Goal: Information Seeking & Learning: Learn about a topic

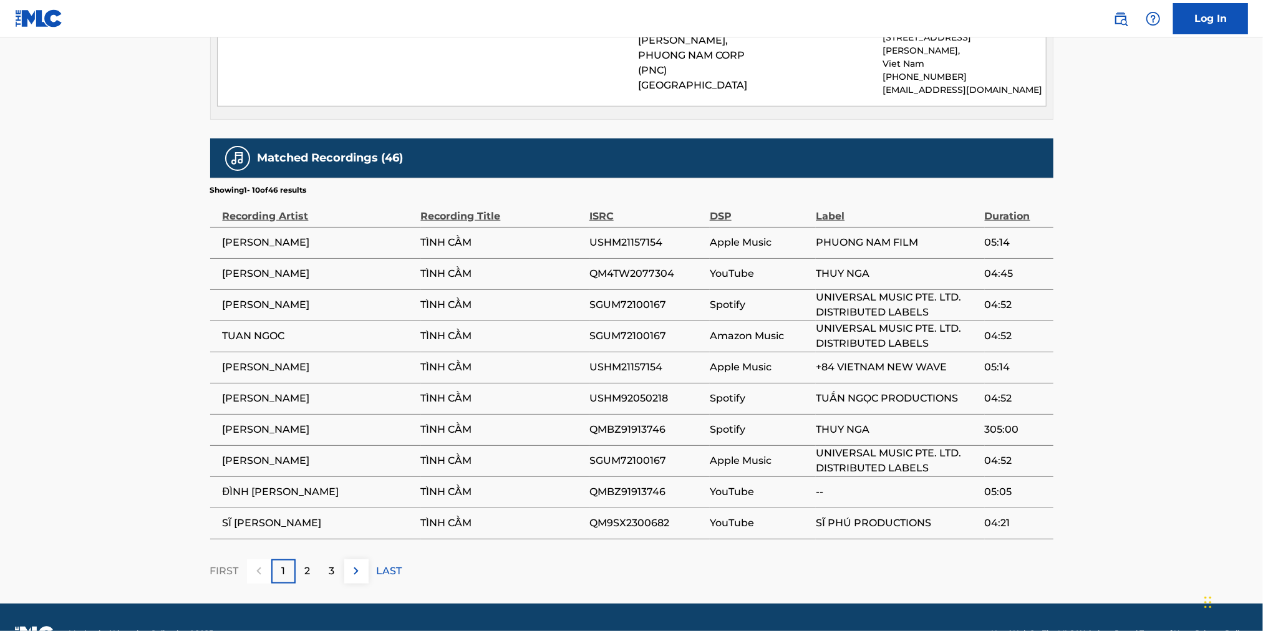
scroll to position [696, 0]
click at [312, 559] on div "2" at bounding box center [308, 571] width 24 height 24
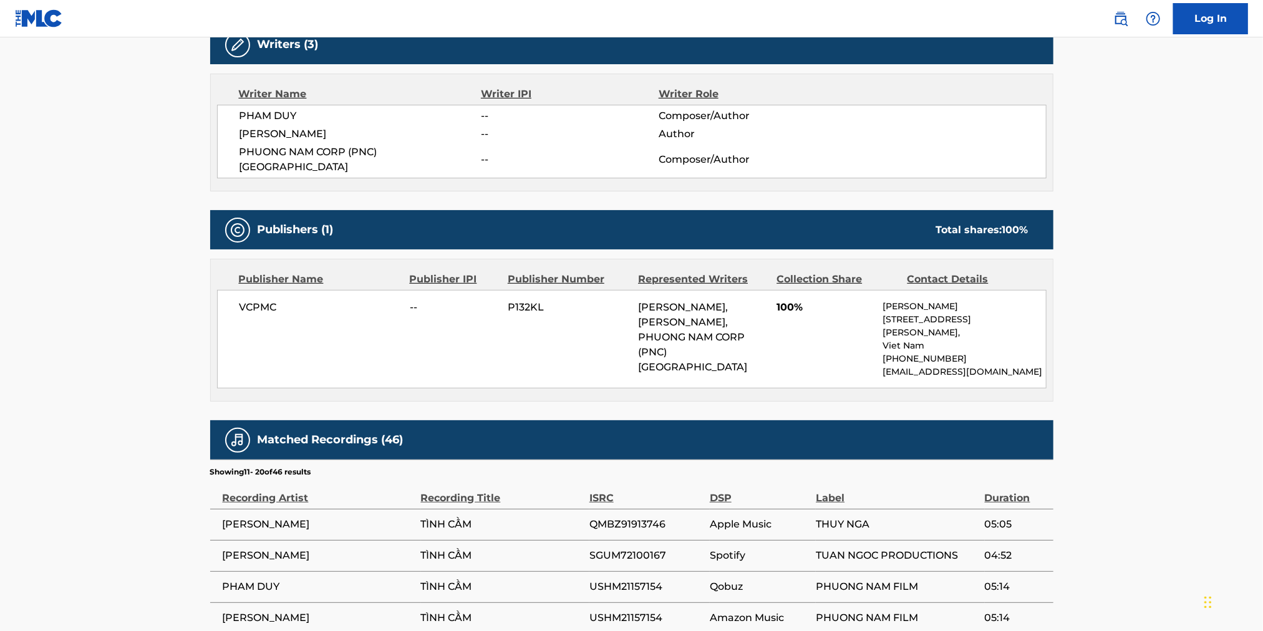
scroll to position [322, 0]
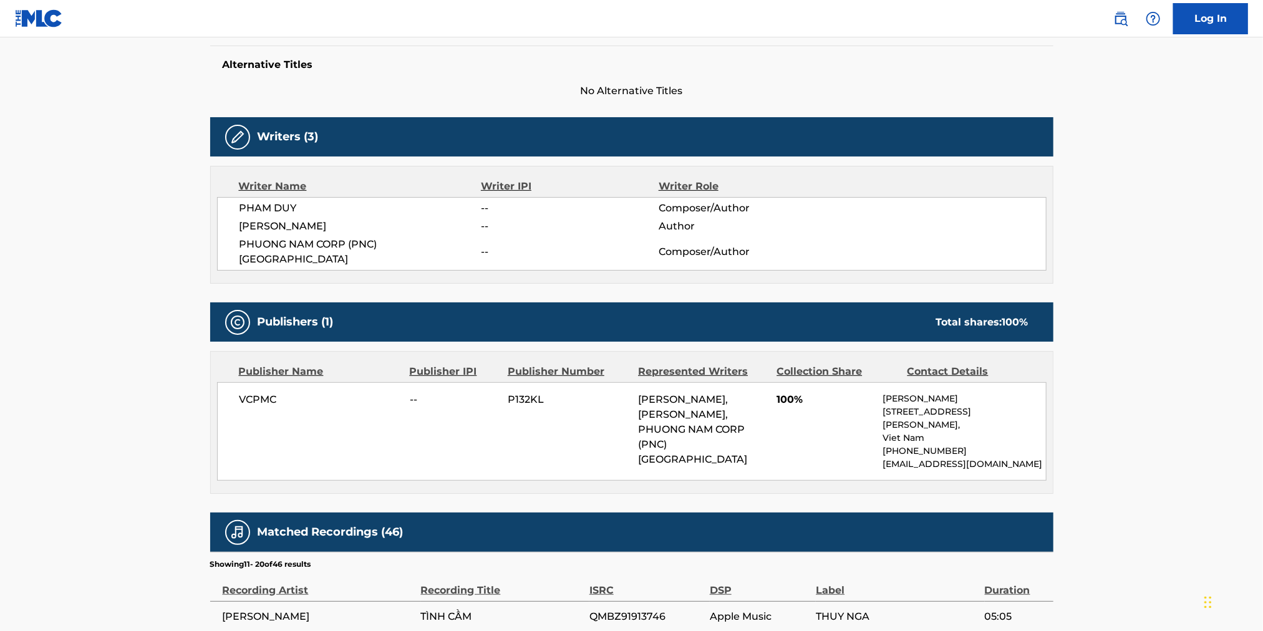
click at [263, 204] on span "PHAM DUY" at bounding box center [361, 208] width 242 height 15
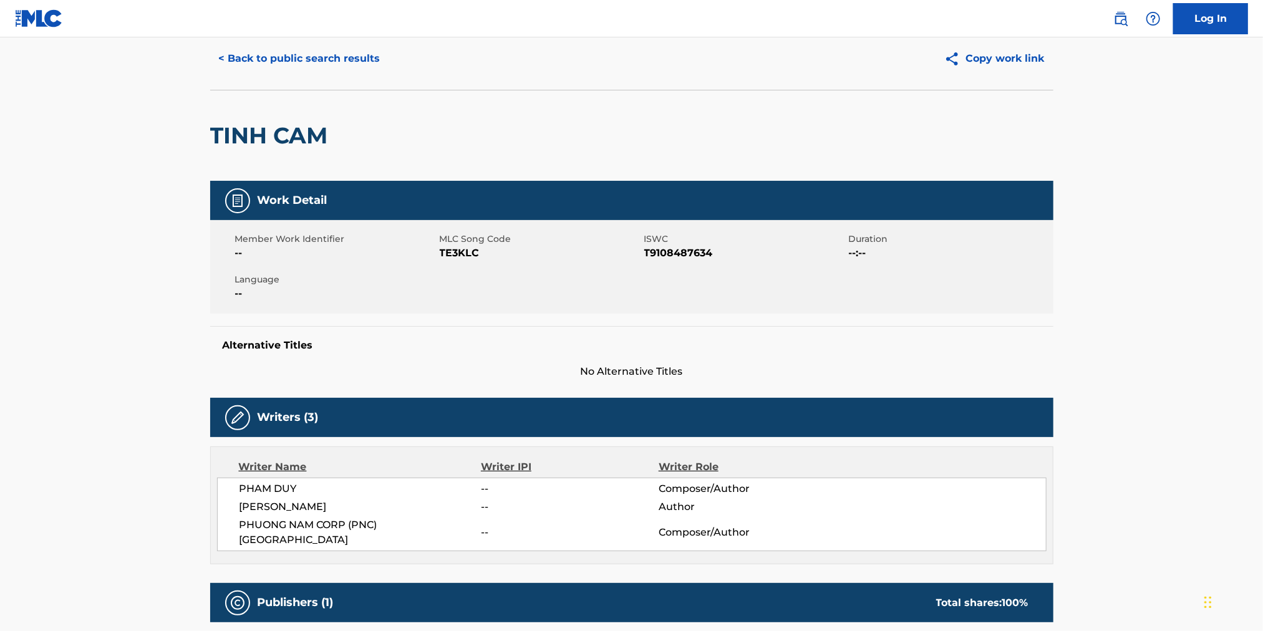
scroll to position [0, 0]
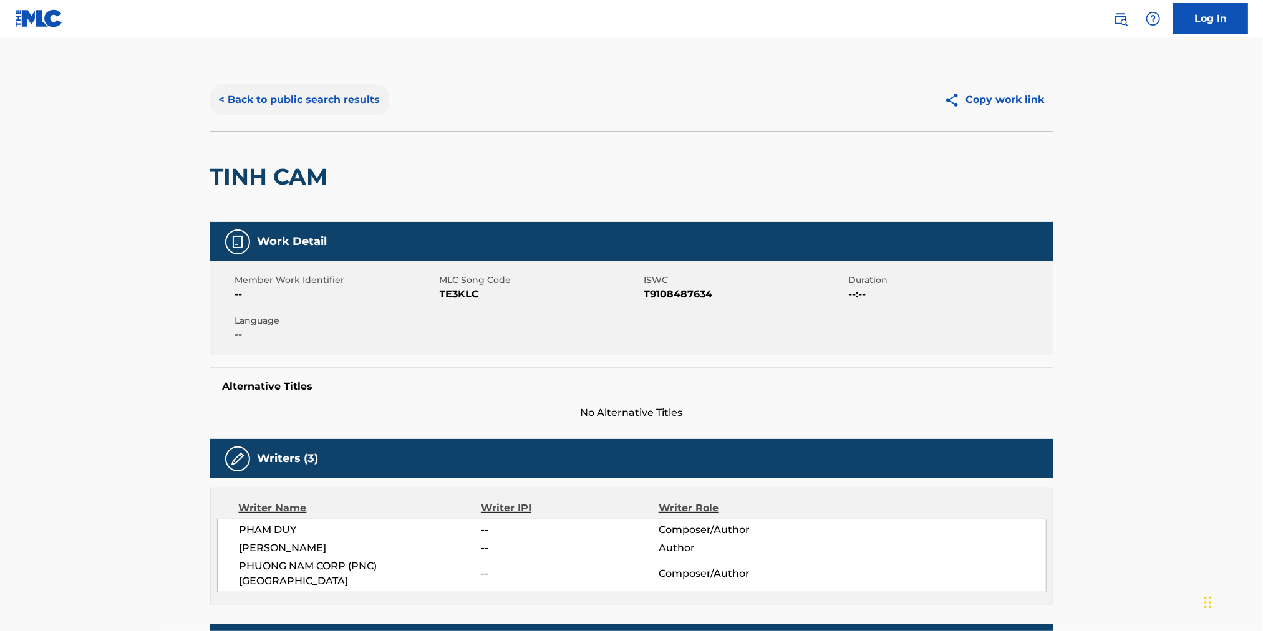
click at [331, 108] on button "< Back to public search results" at bounding box center [299, 99] width 179 height 31
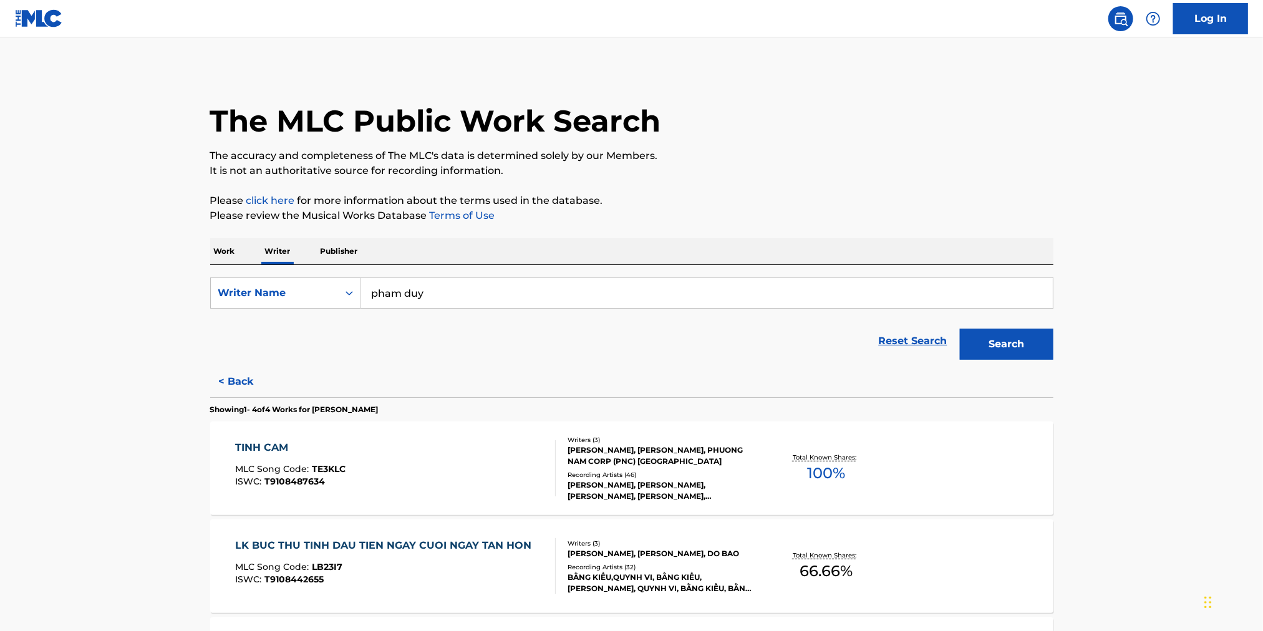
click at [342, 252] on p "Publisher" at bounding box center [339, 251] width 45 height 26
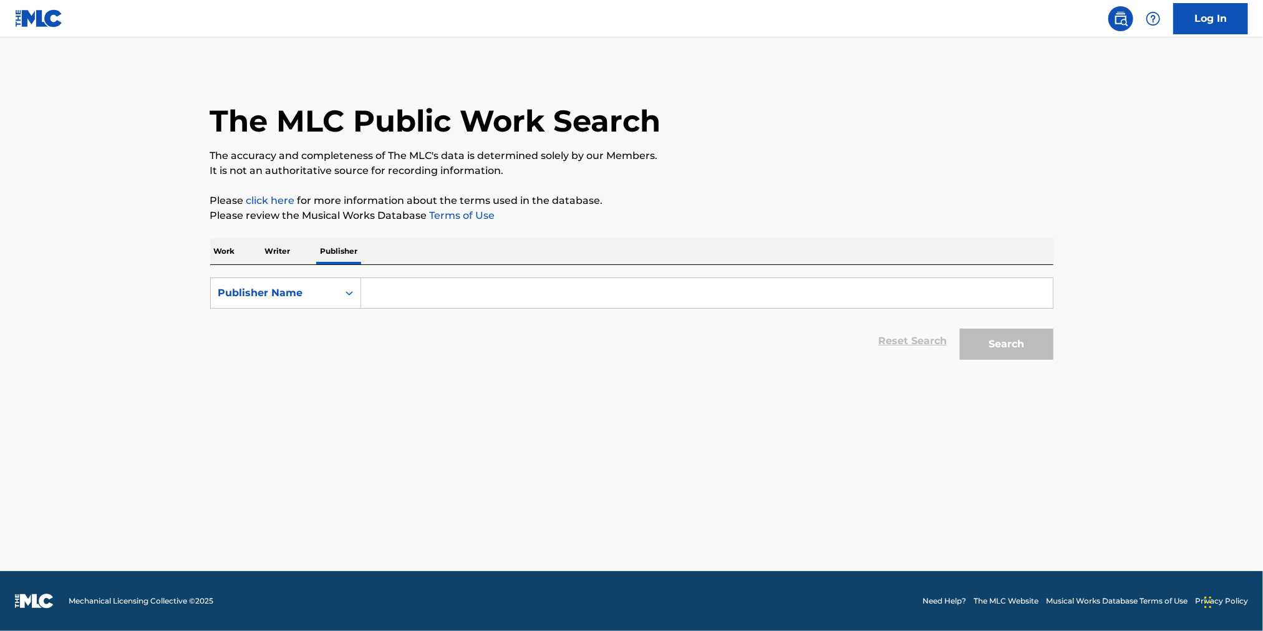
click at [275, 250] on p "Writer" at bounding box center [277, 251] width 33 height 26
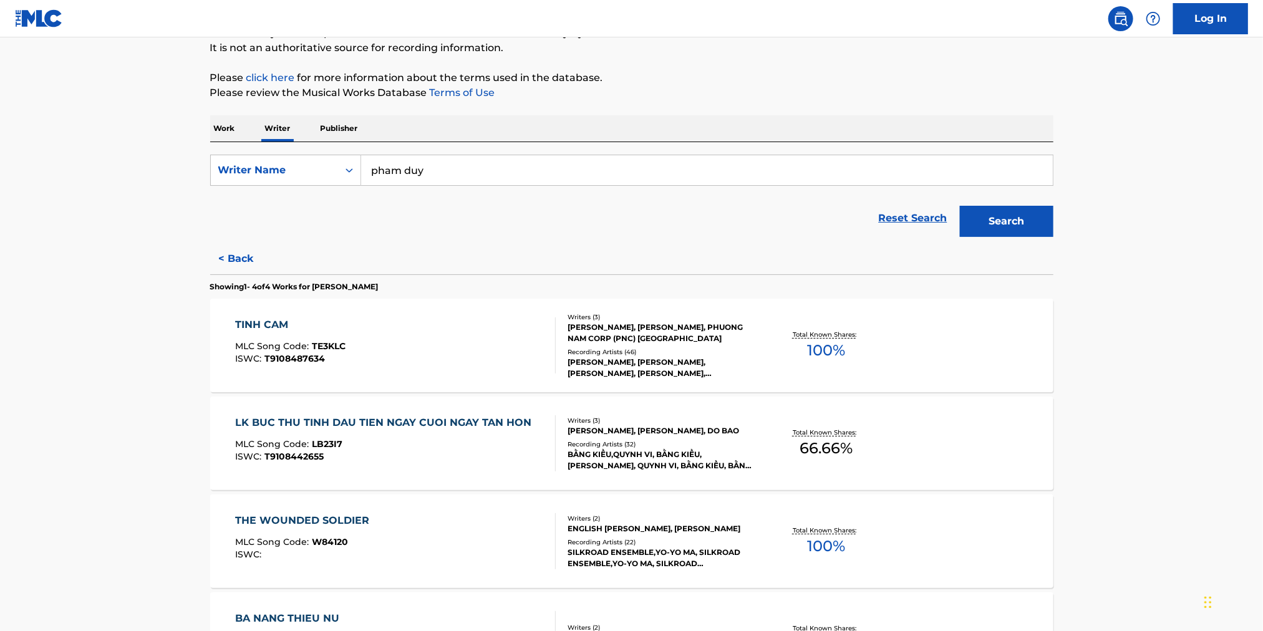
scroll to position [186, 0]
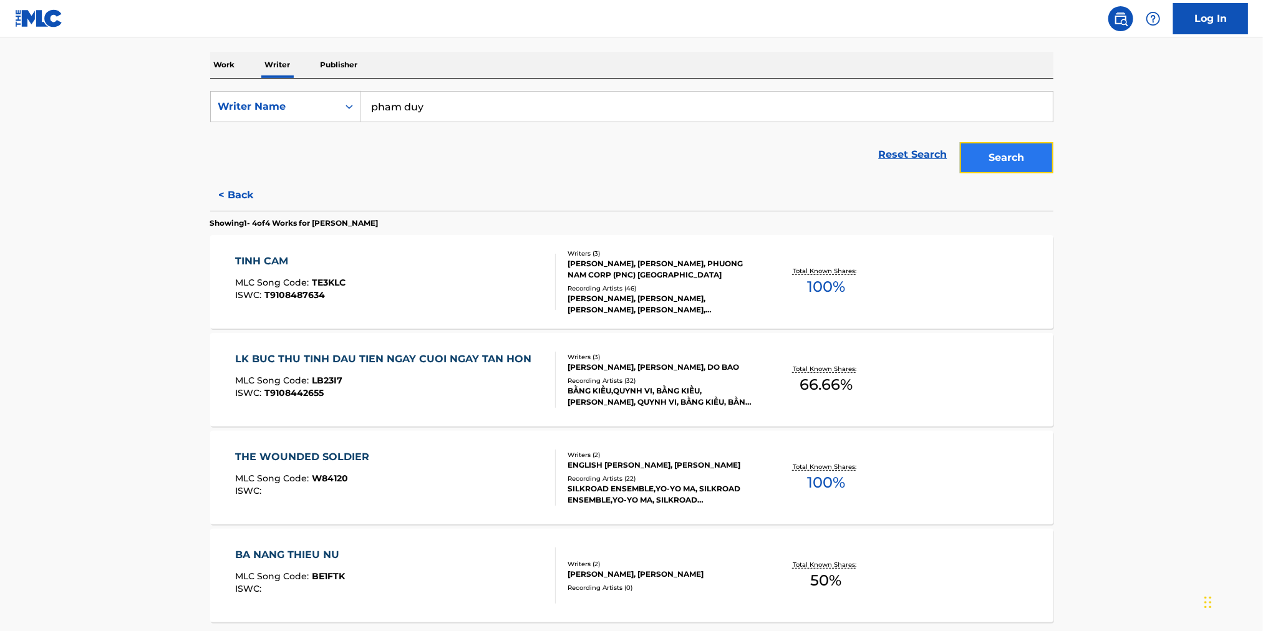
click at [1004, 163] on button "Search" at bounding box center [1007, 157] width 94 height 31
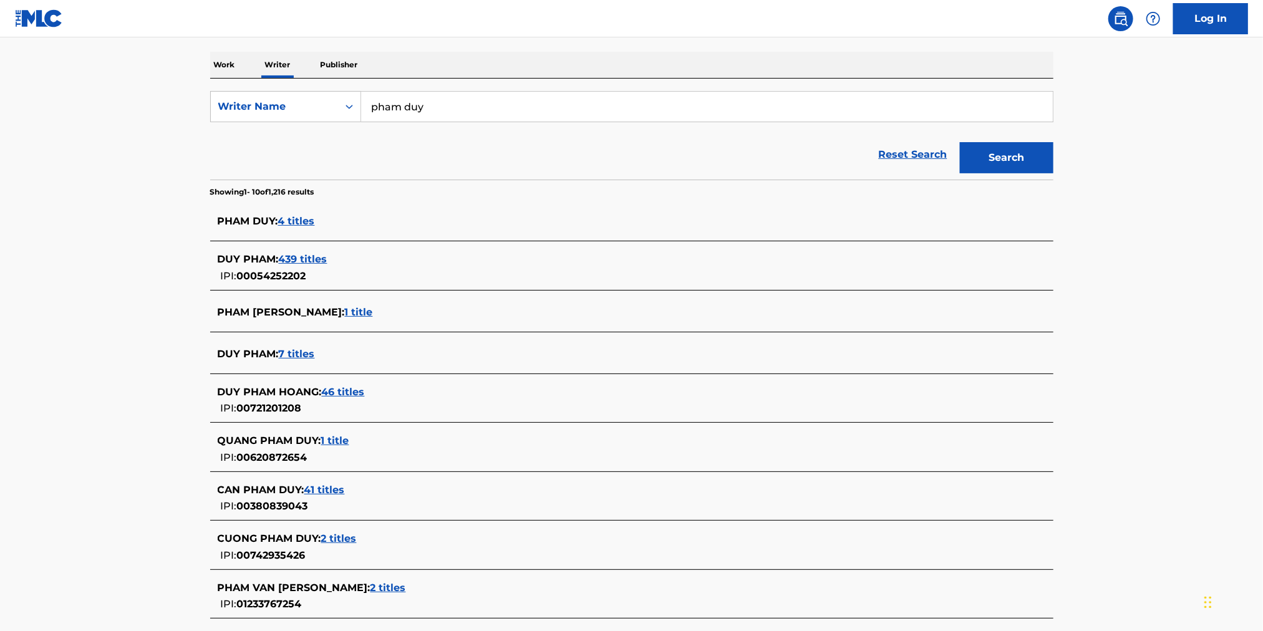
click at [319, 253] on span "439 titles" at bounding box center [303, 259] width 49 height 12
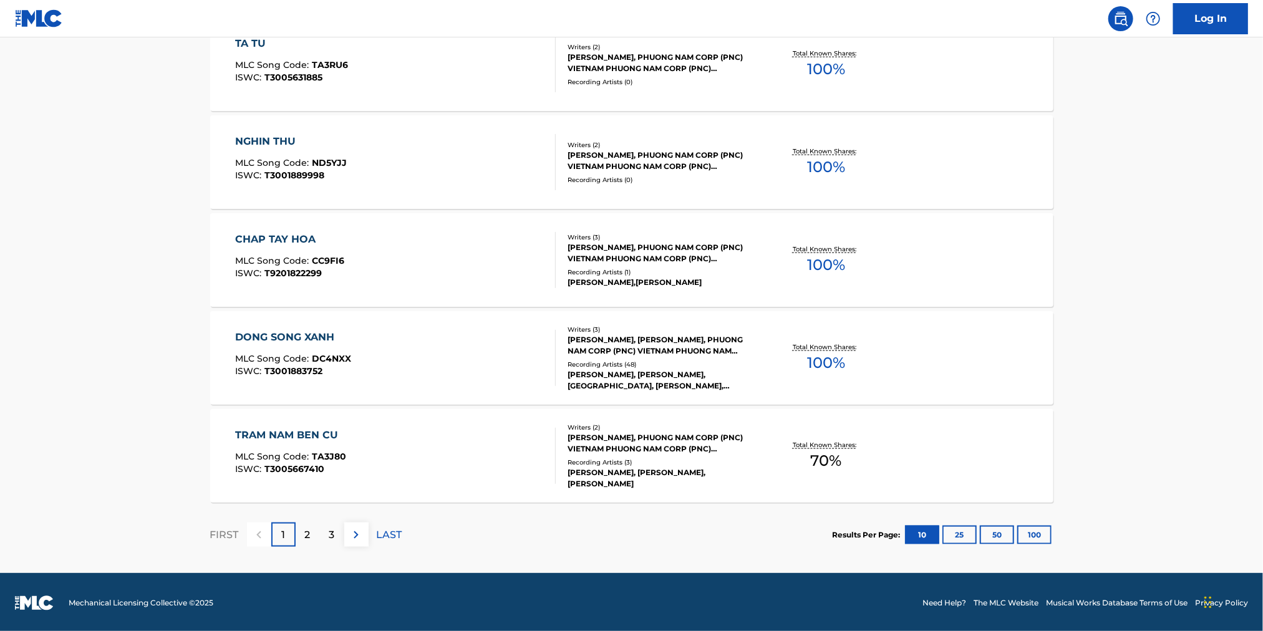
scroll to position [894, 0]
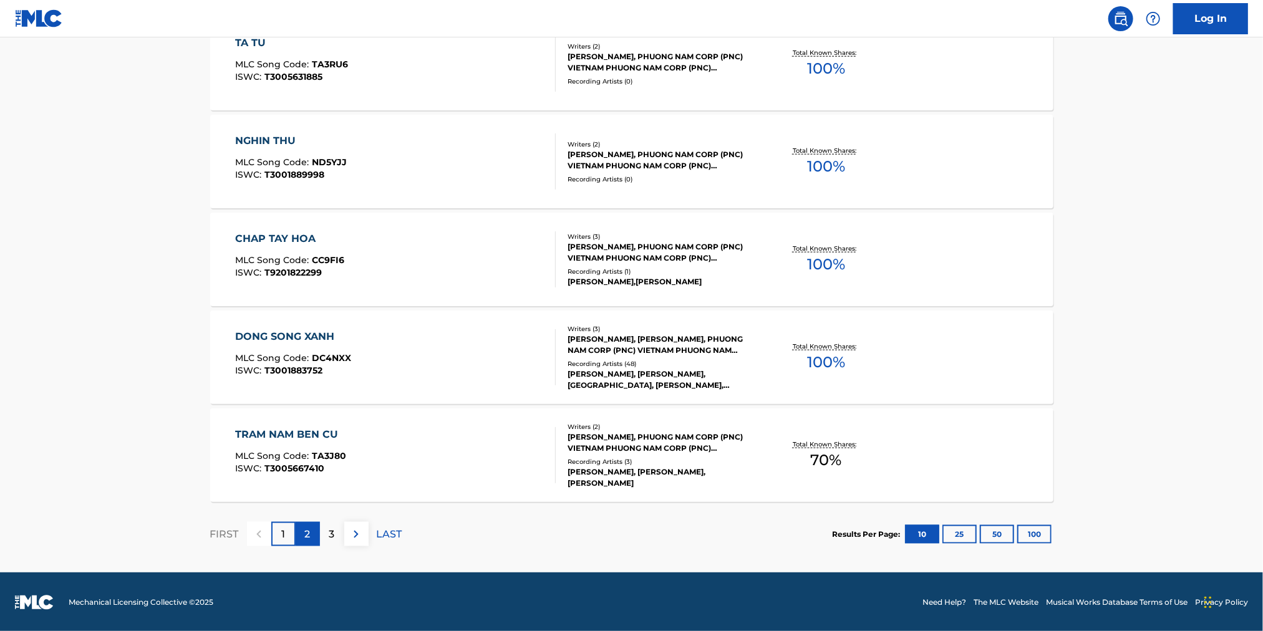
click at [310, 535] on p "2" at bounding box center [308, 534] width 6 height 15
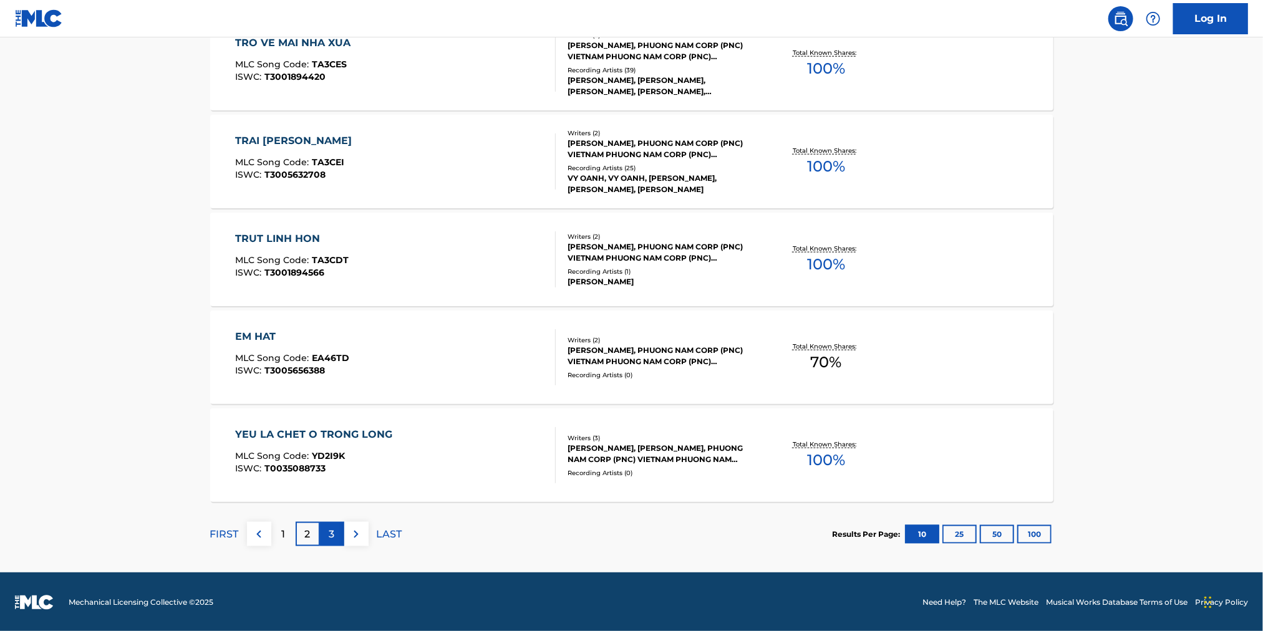
click at [332, 533] on p "3" at bounding box center [332, 534] width 6 height 15
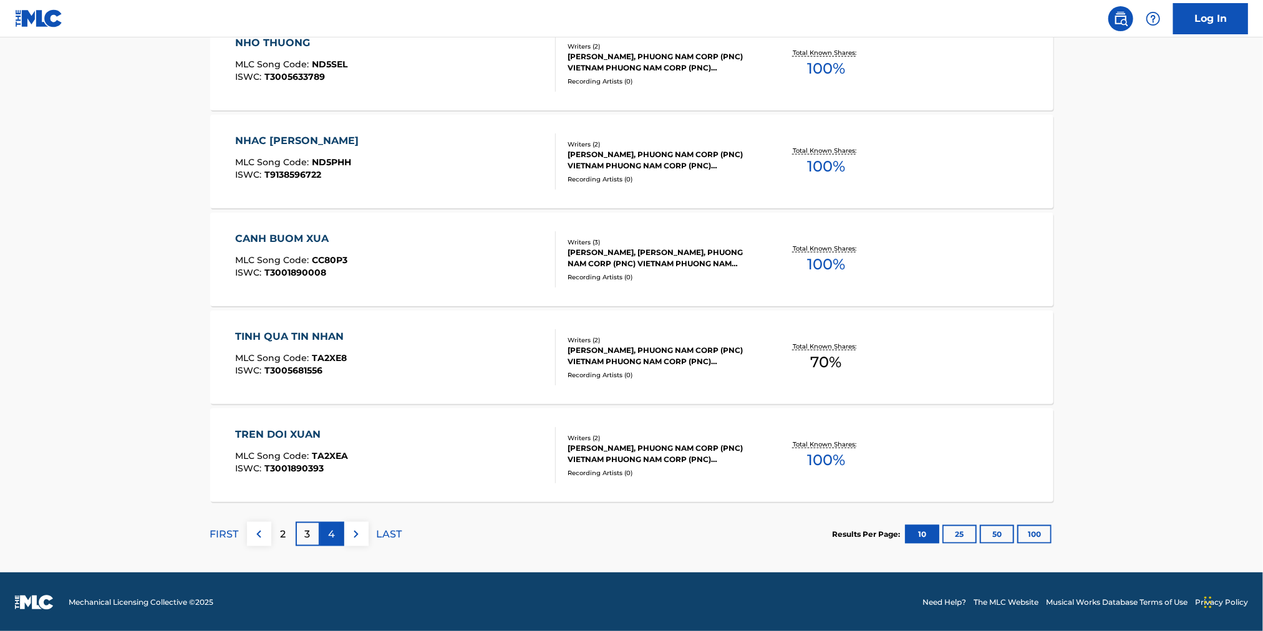
click at [334, 536] on p "4" at bounding box center [332, 534] width 7 height 15
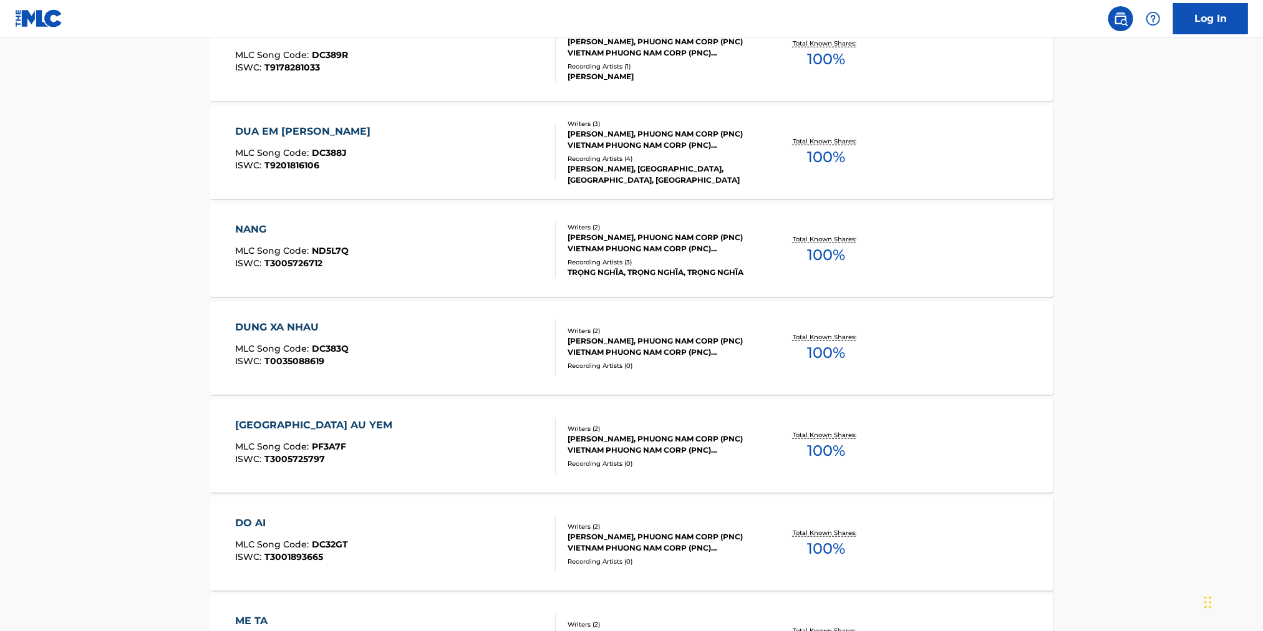
scroll to position [623, 0]
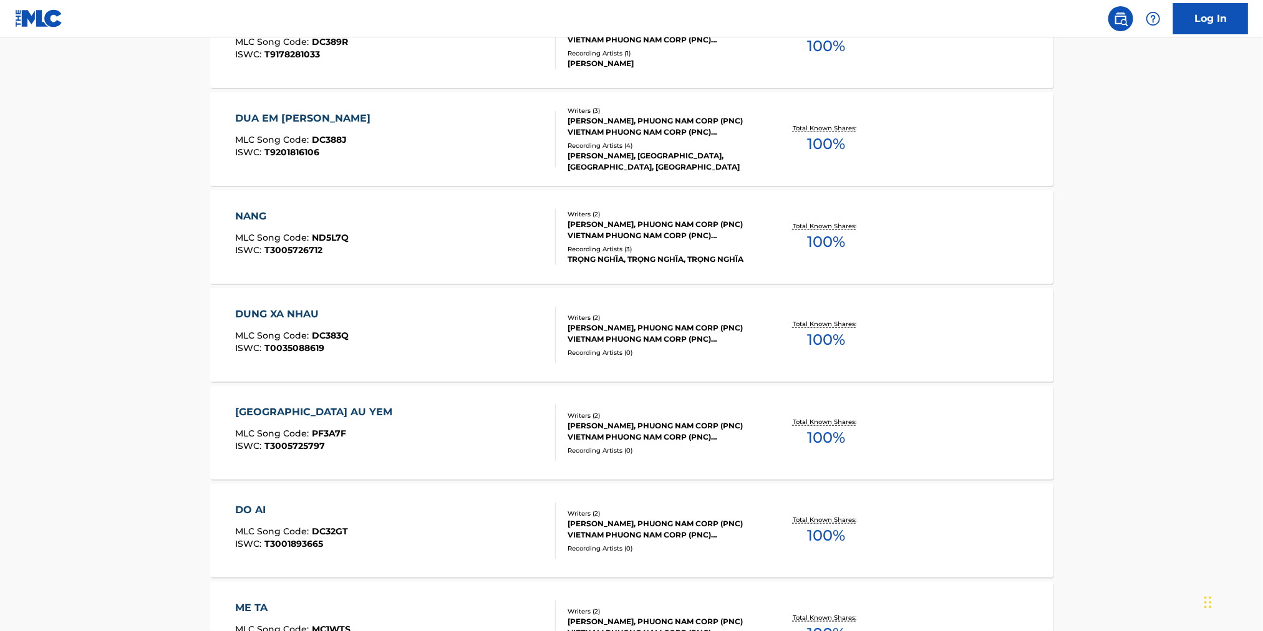
click at [339, 119] on div "DUA EM [PERSON_NAME]" at bounding box center [306, 118] width 142 height 15
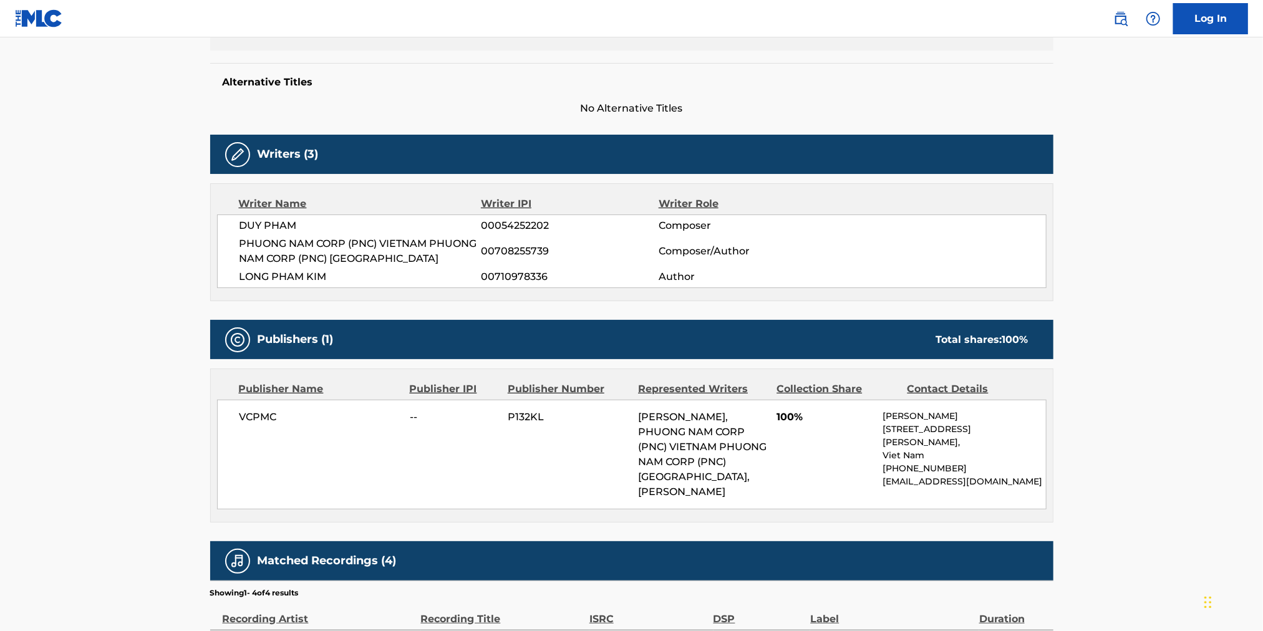
scroll to position [176, 0]
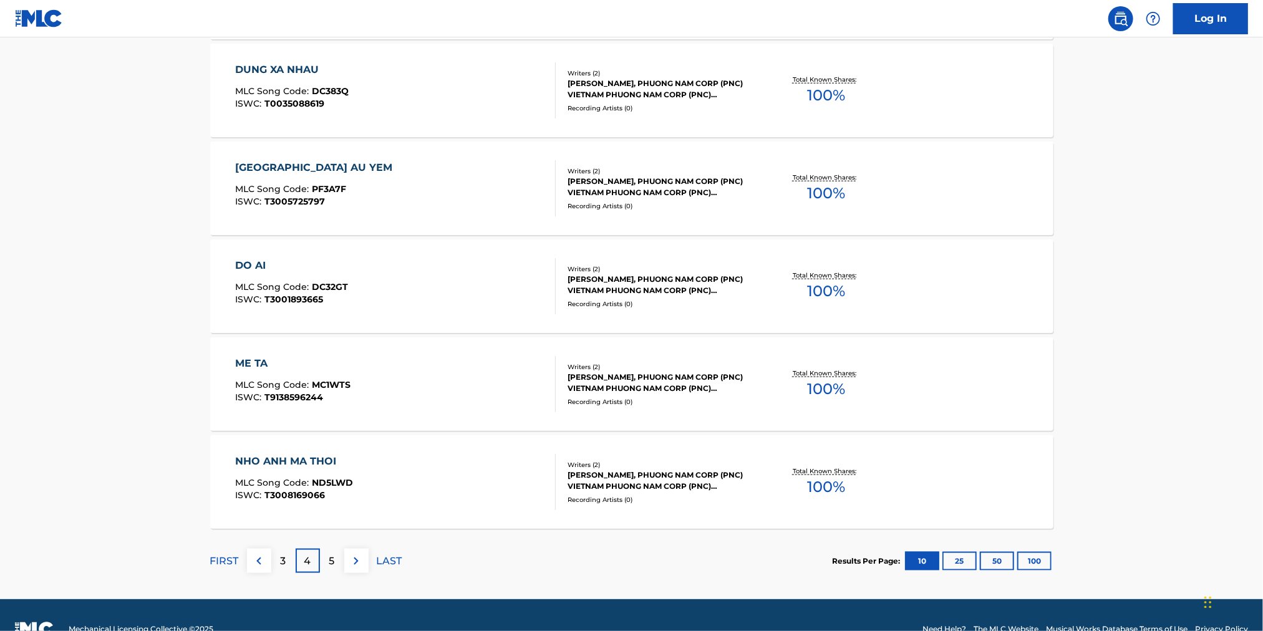
scroll to position [894, 0]
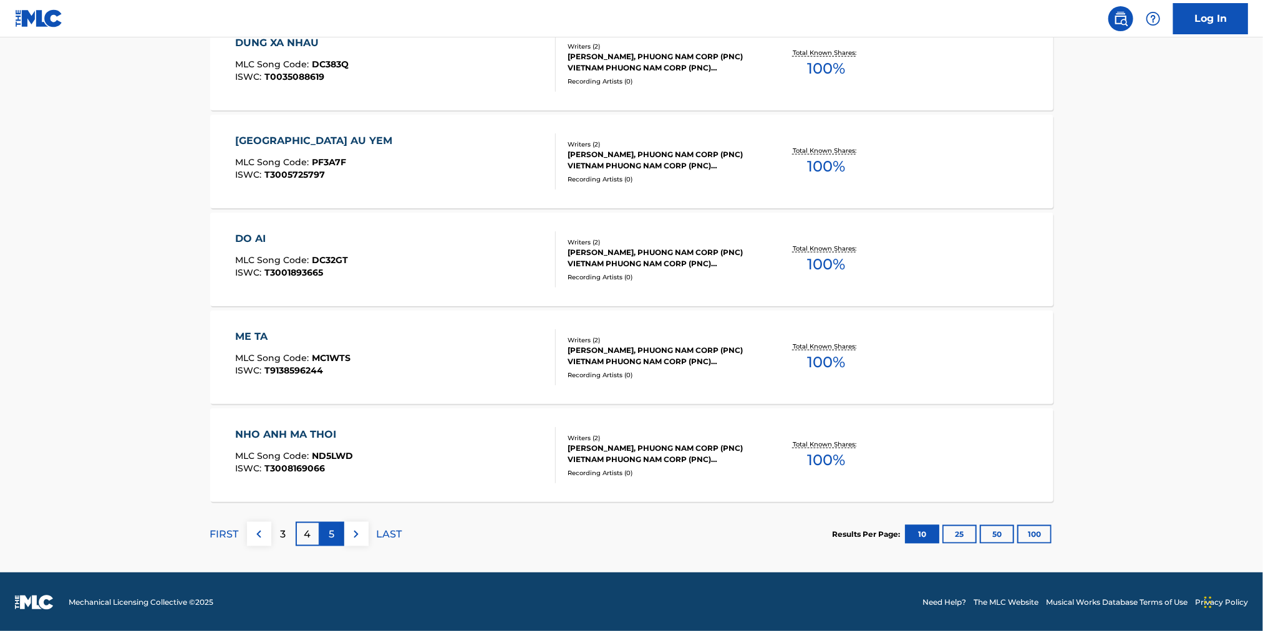
click at [336, 536] on div "5" at bounding box center [332, 534] width 24 height 24
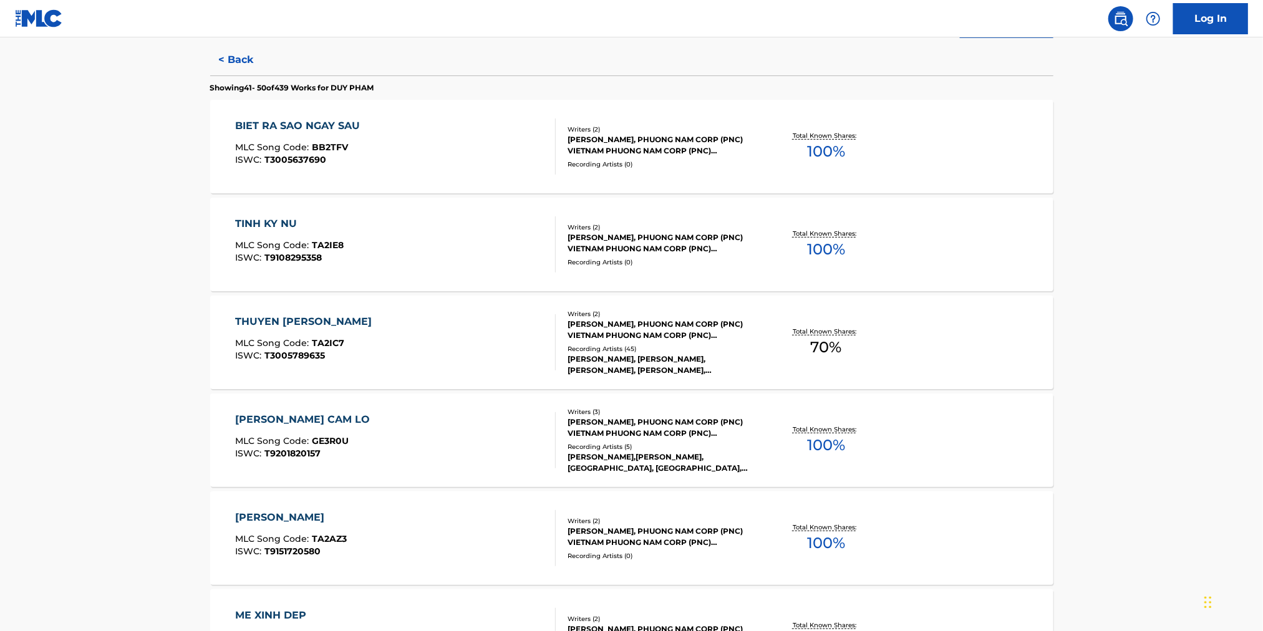
scroll to position [374, 0]
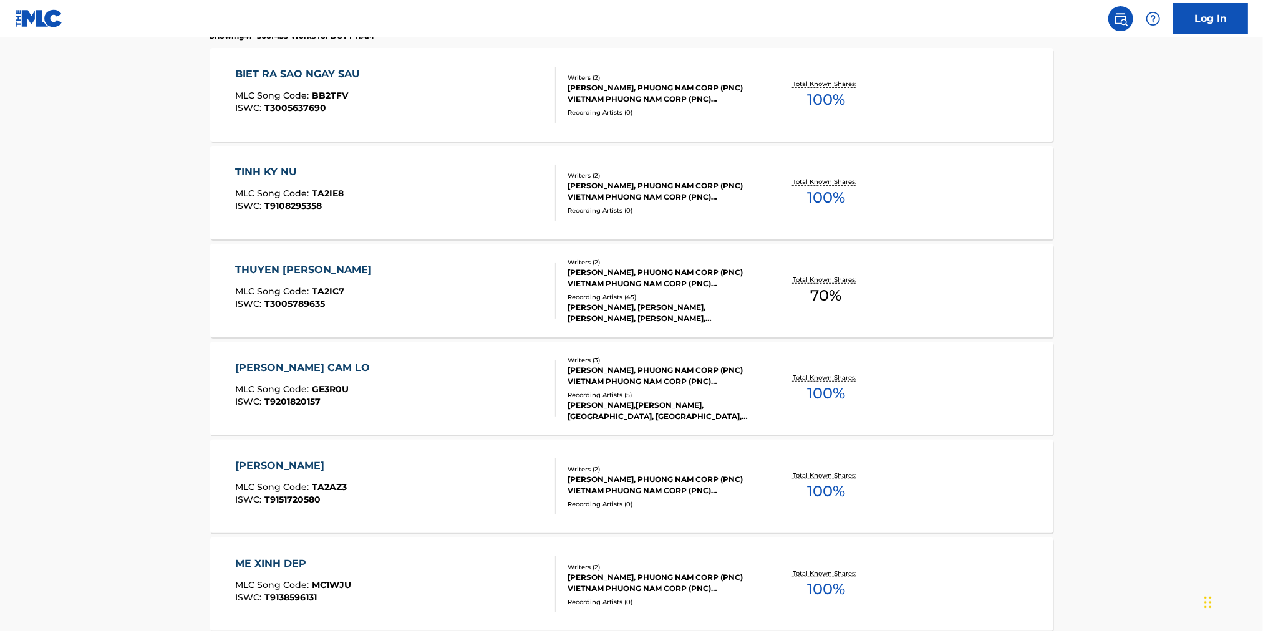
click at [304, 364] on div "[PERSON_NAME] CAM LO" at bounding box center [305, 368] width 141 height 15
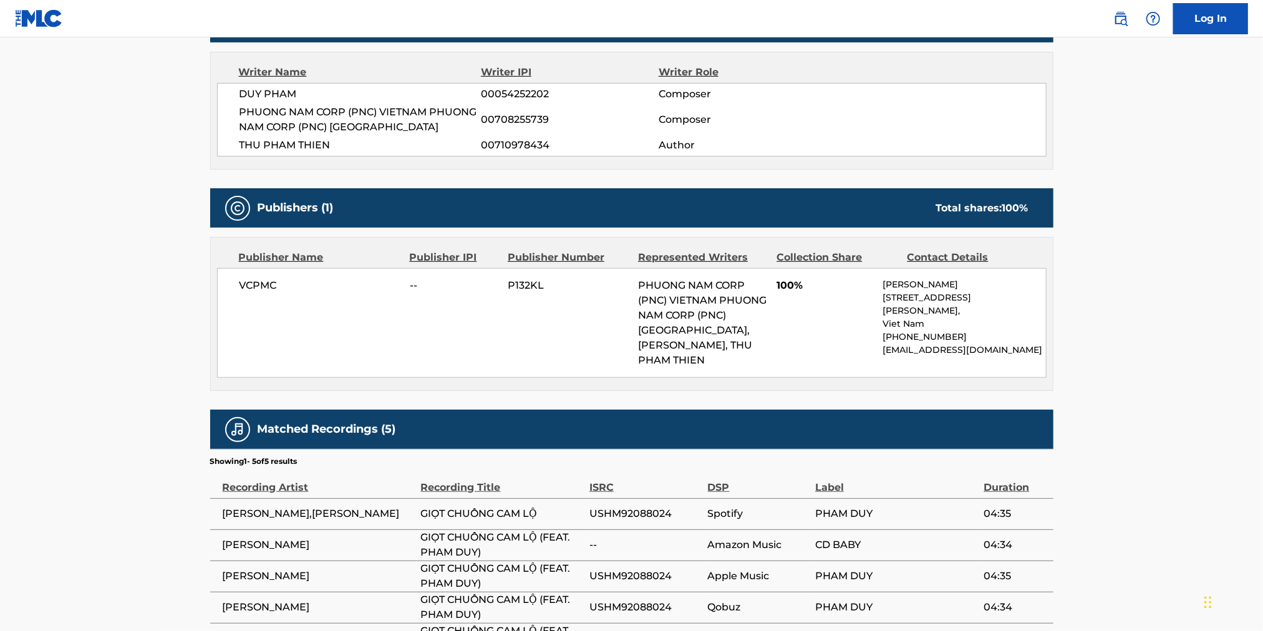
scroll to position [519, 0]
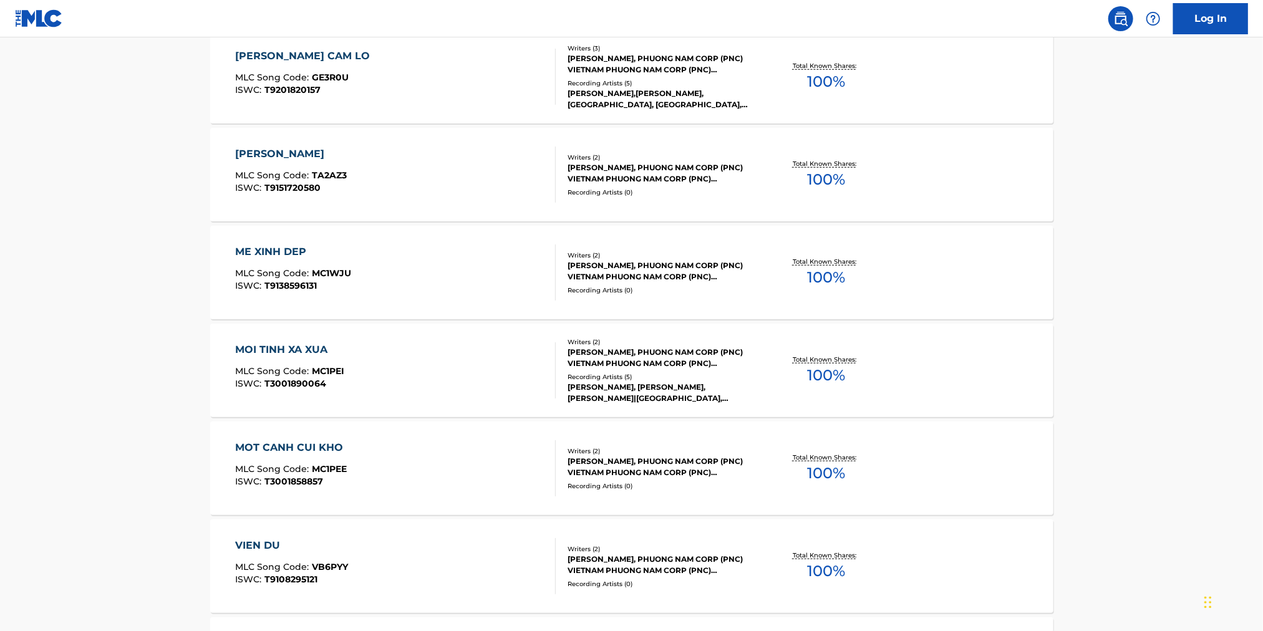
scroll to position [894, 0]
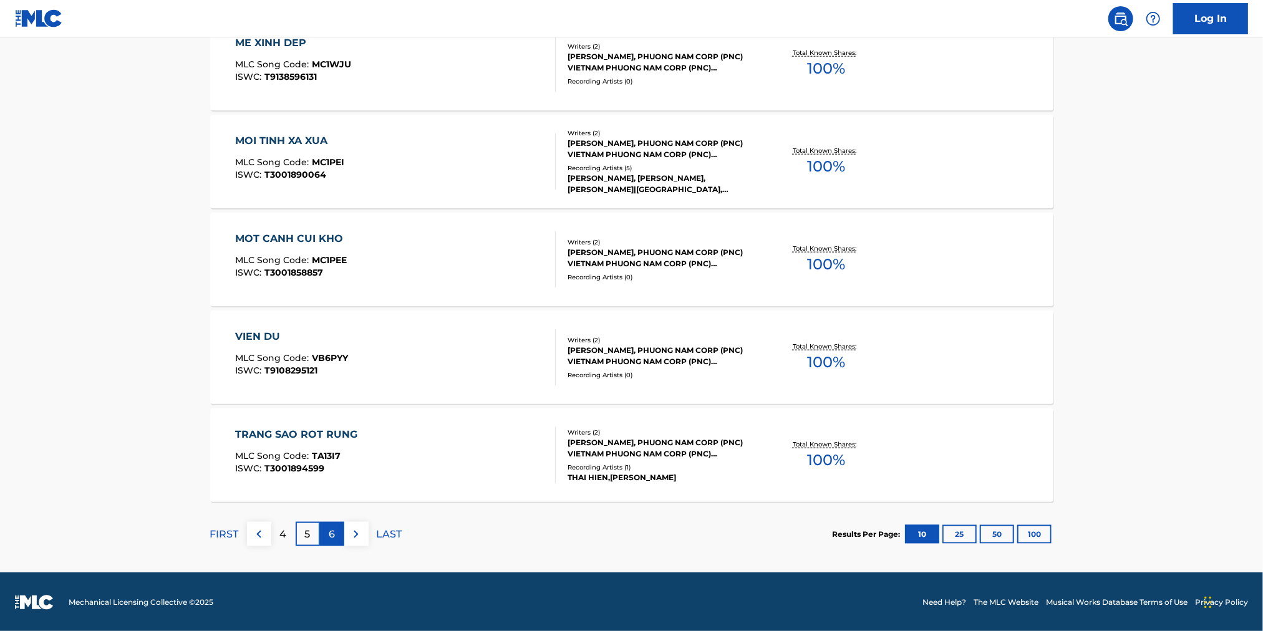
click at [332, 535] on p "6" at bounding box center [332, 534] width 6 height 15
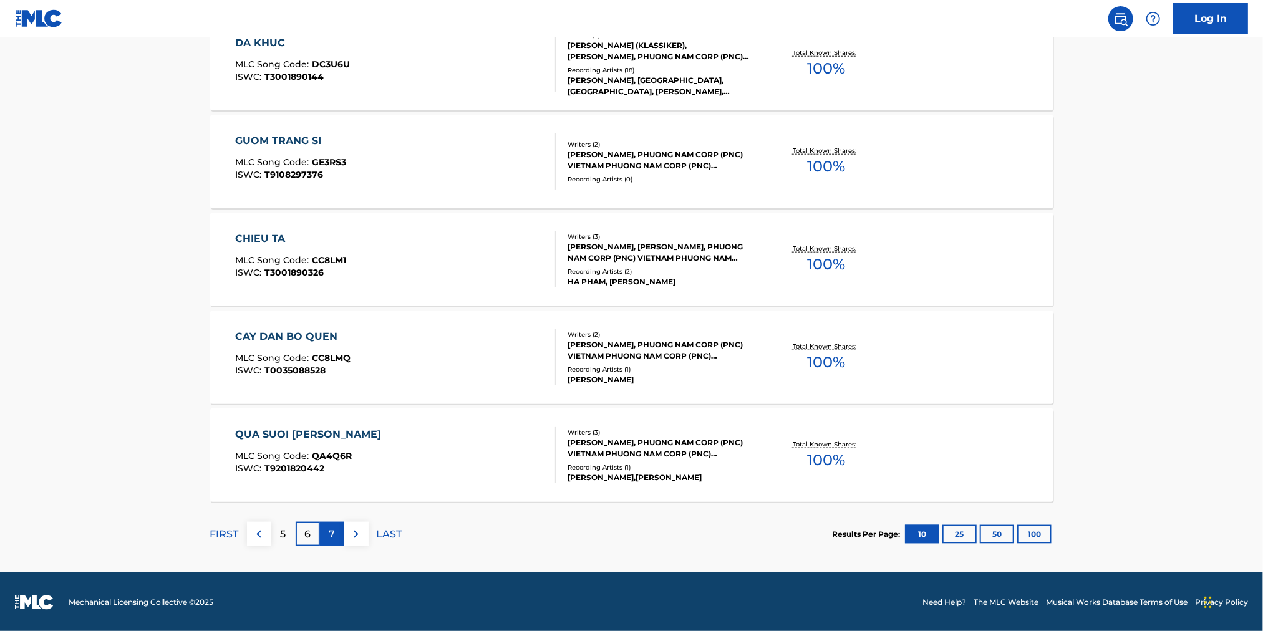
click at [333, 527] on p "7" at bounding box center [332, 534] width 6 height 15
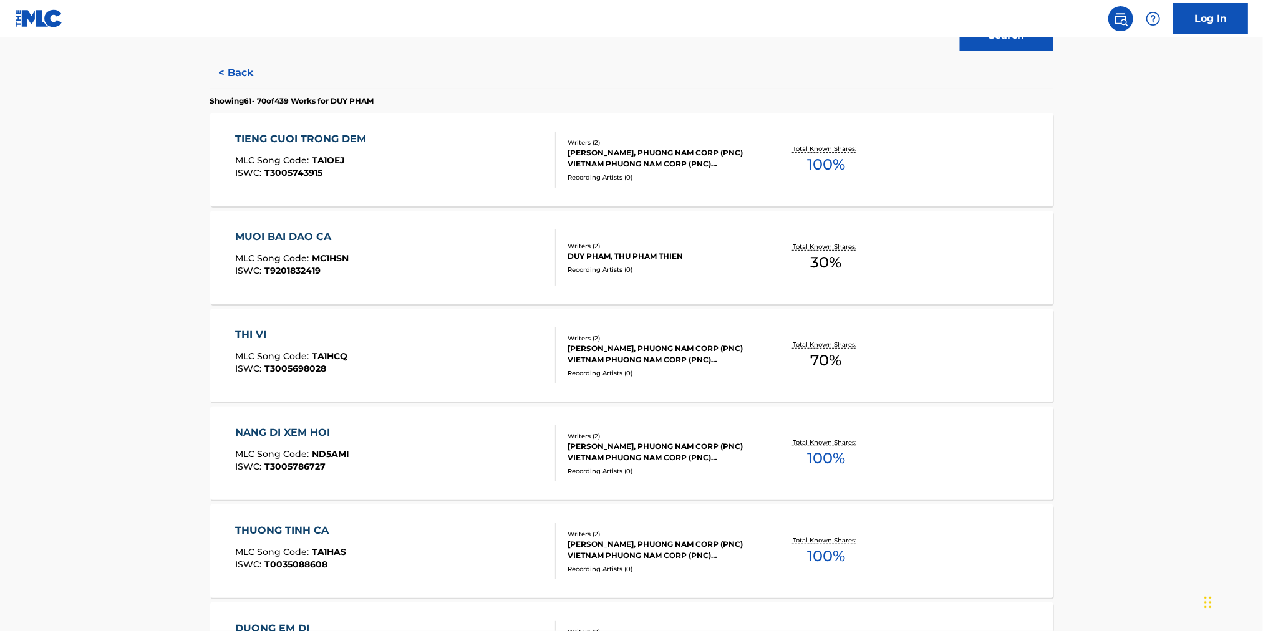
scroll to position [374, 0]
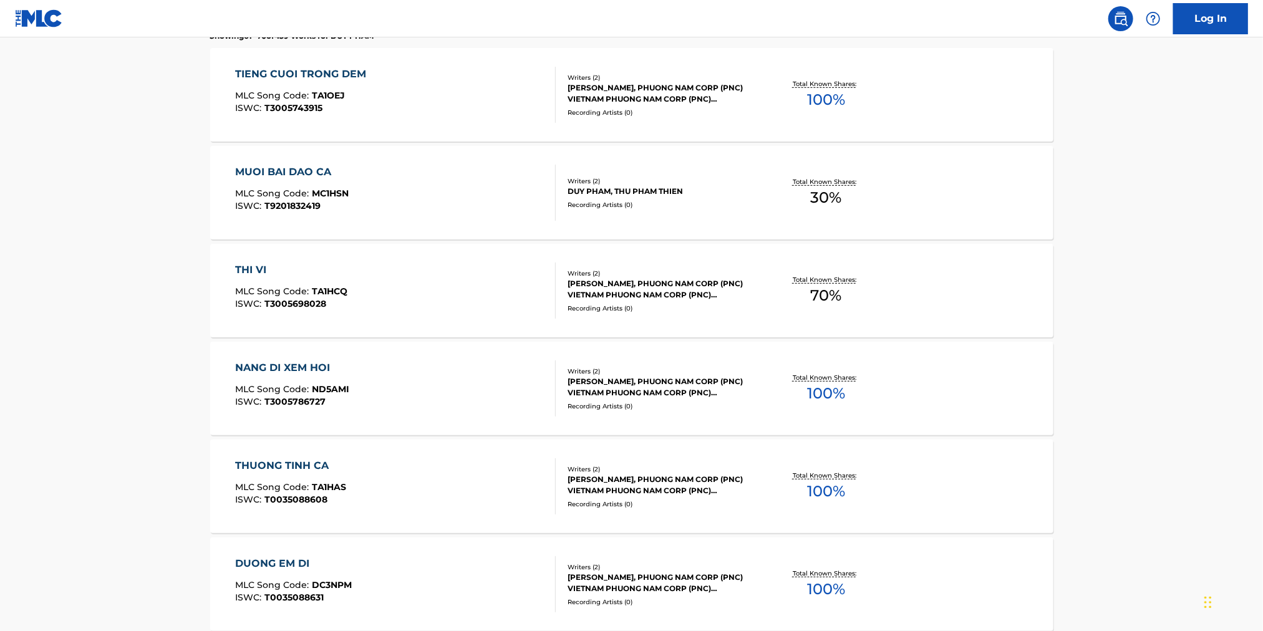
click at [312, 169] on div "MUOI BAI DAO CA" at bounding box center [292, 172] width 114 height 15
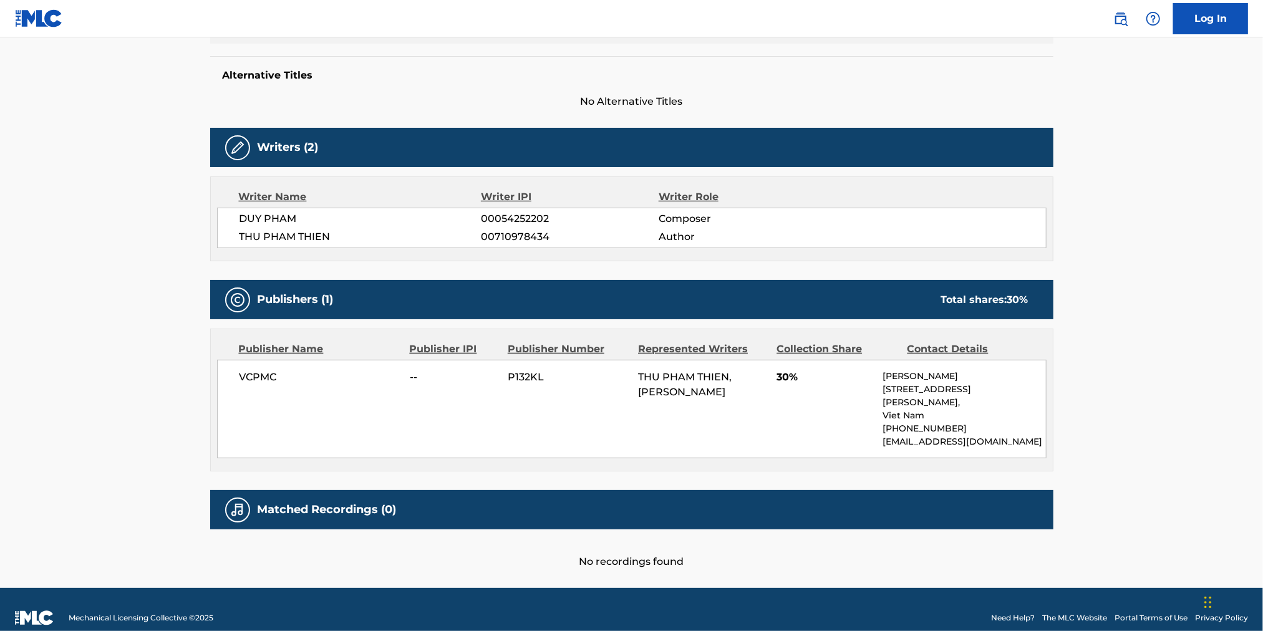
scroll to position [249, 0]
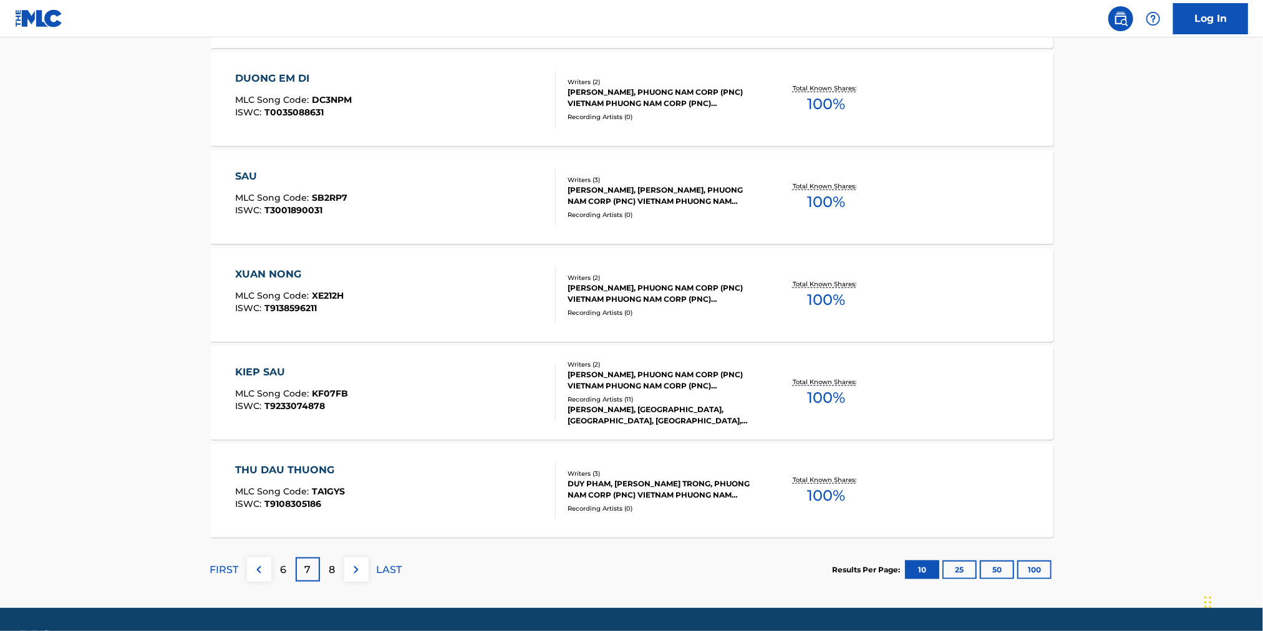
scroll to position [894, 0]
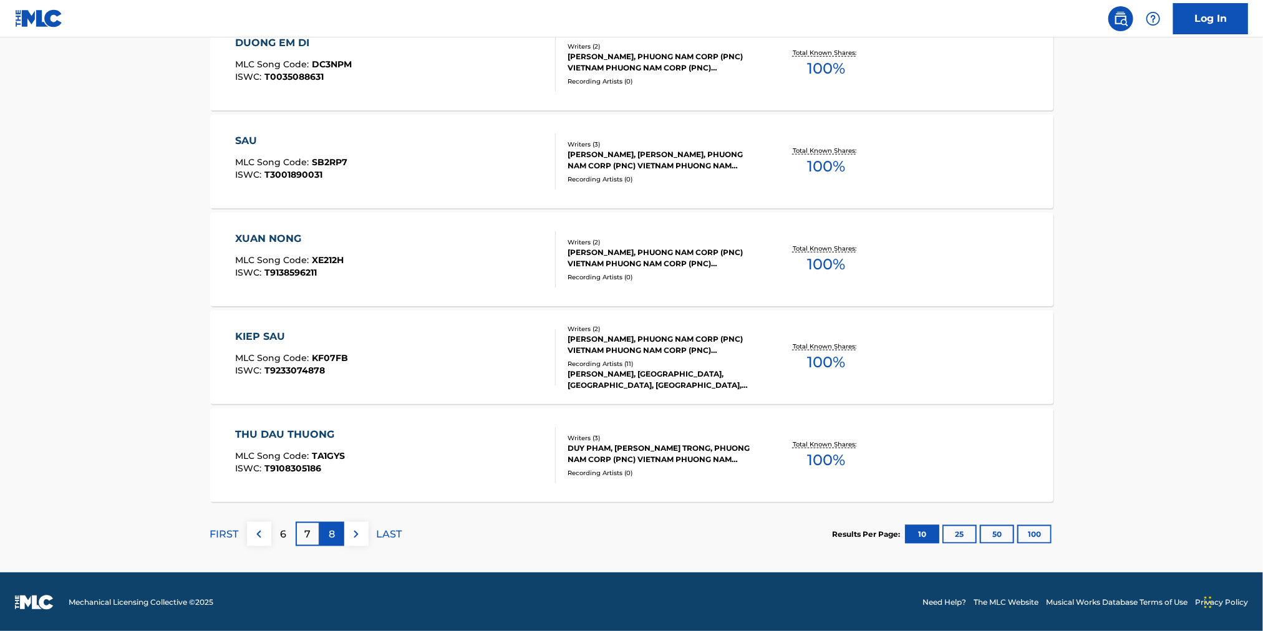
click at [339, 538] on div "8" at bounding box center [332, 534] width 24 height 24
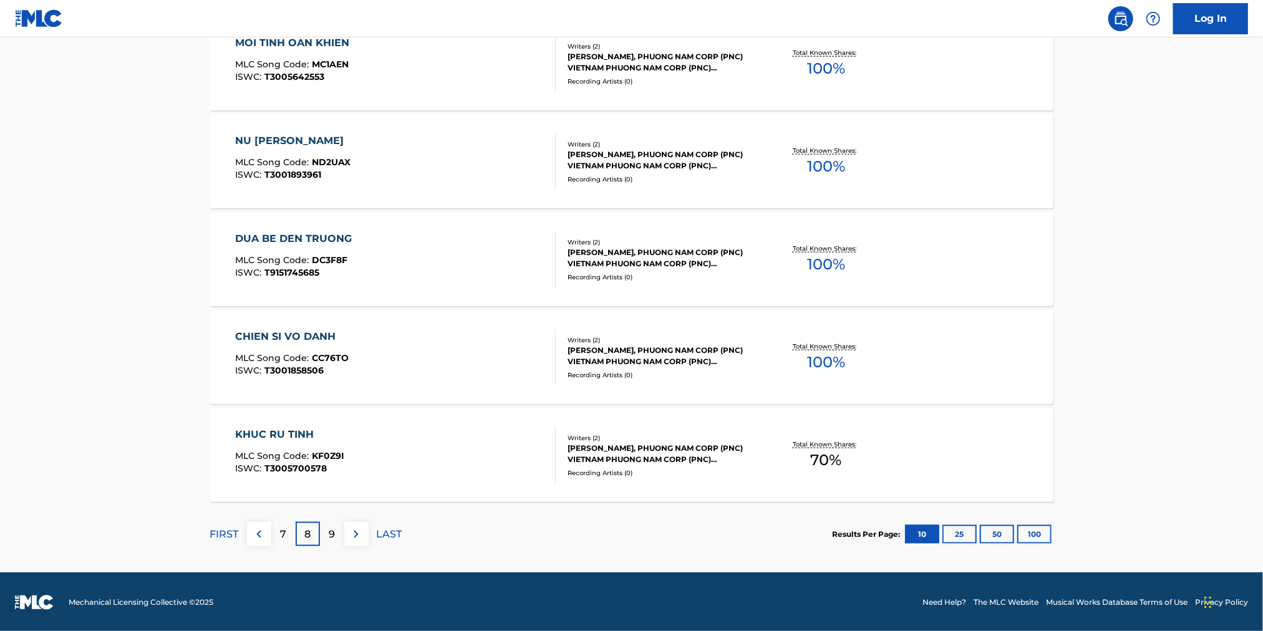
click at [298, 240] on div "DUA BE DEN TRUONG" at bounding box center [296, 238] width 123 height 15
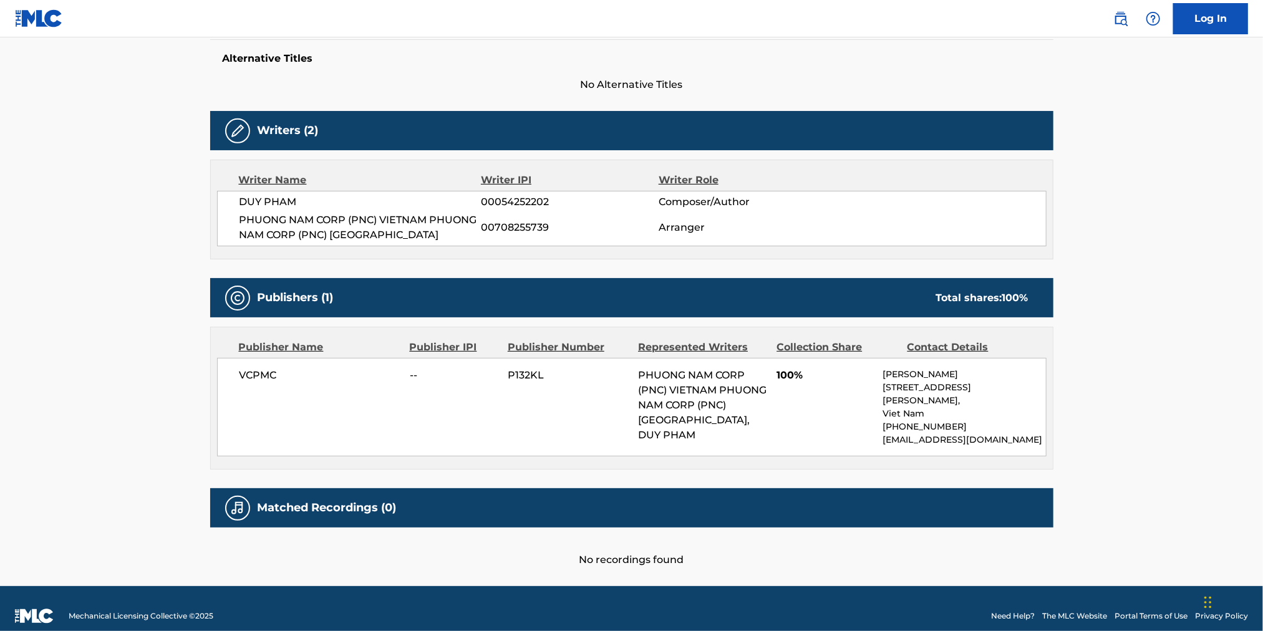
scroll to position [336, 0]
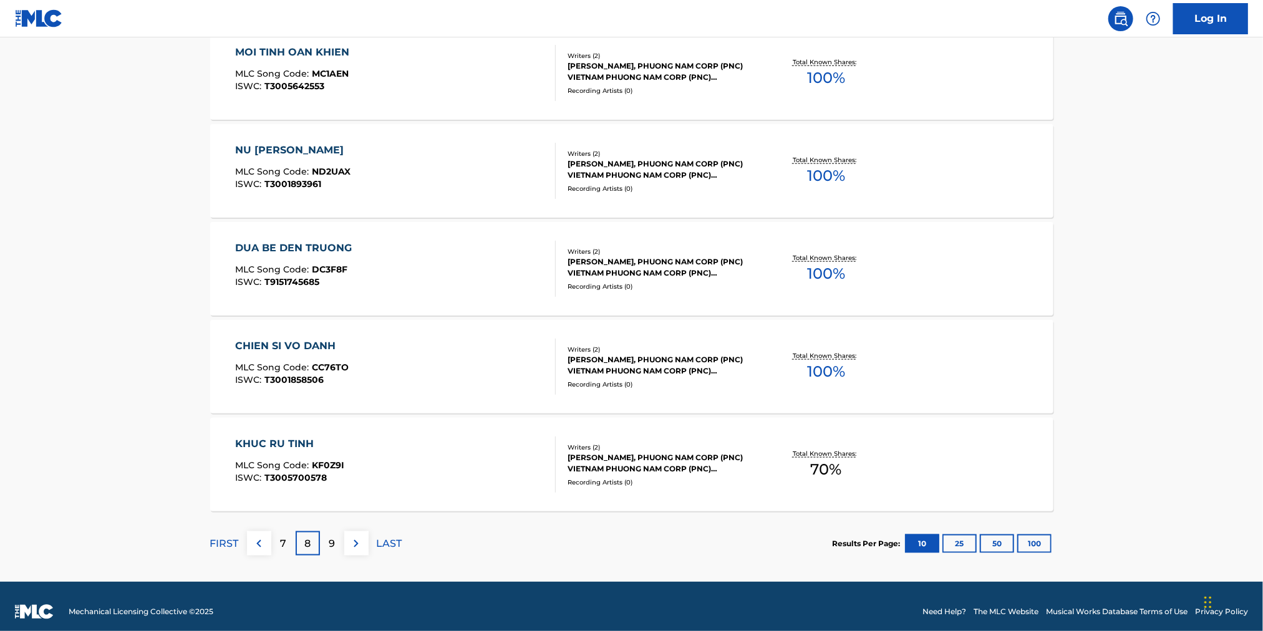
scroll to position [894, 0]
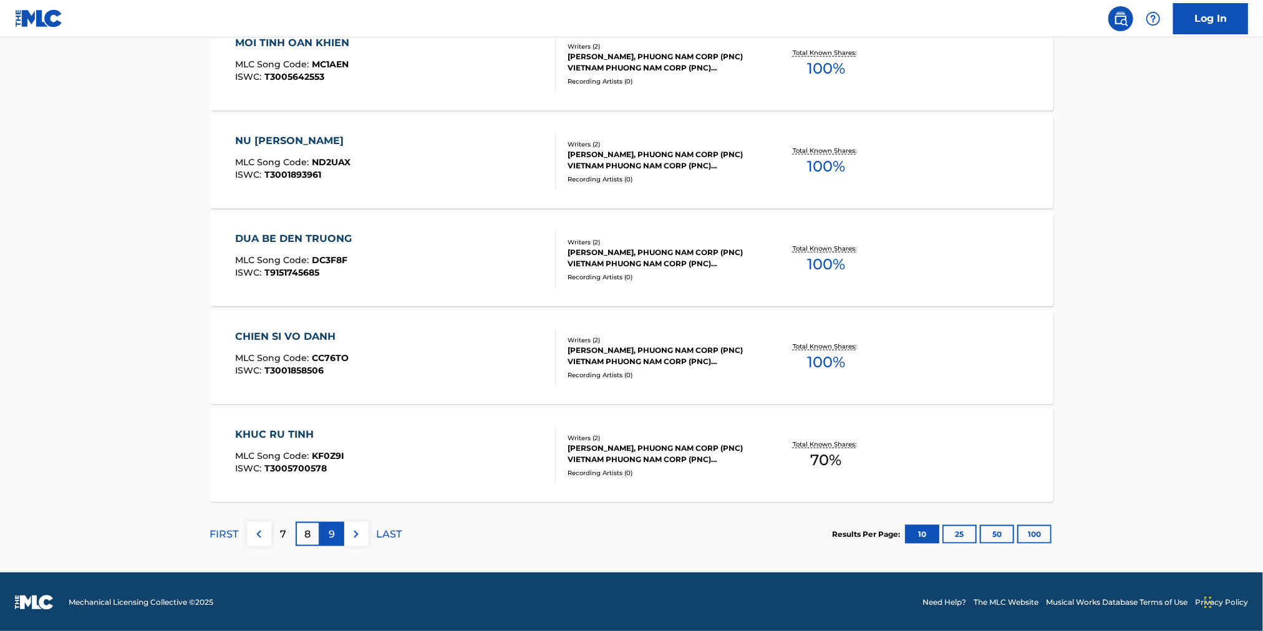
click at [327, 541] on div "9" at bounding box center [332, 534] width 24 height 24
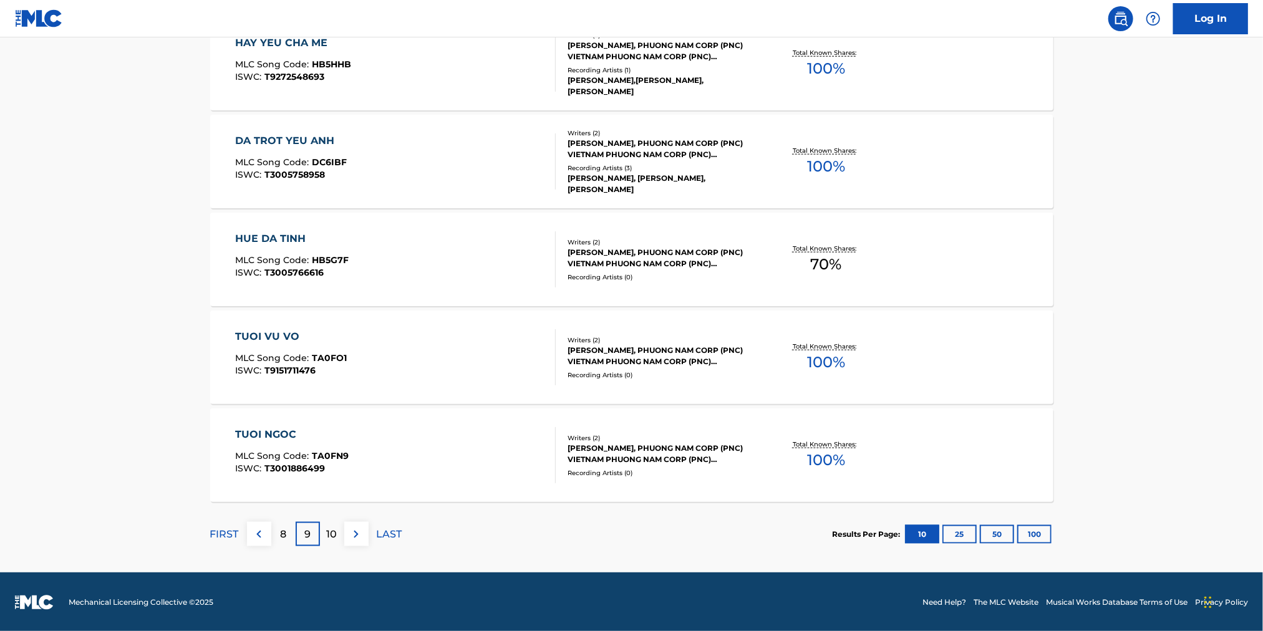
click at [280, 434] on div "TUOI NGOC" at bounding box center [292, 434] width 114 height 15
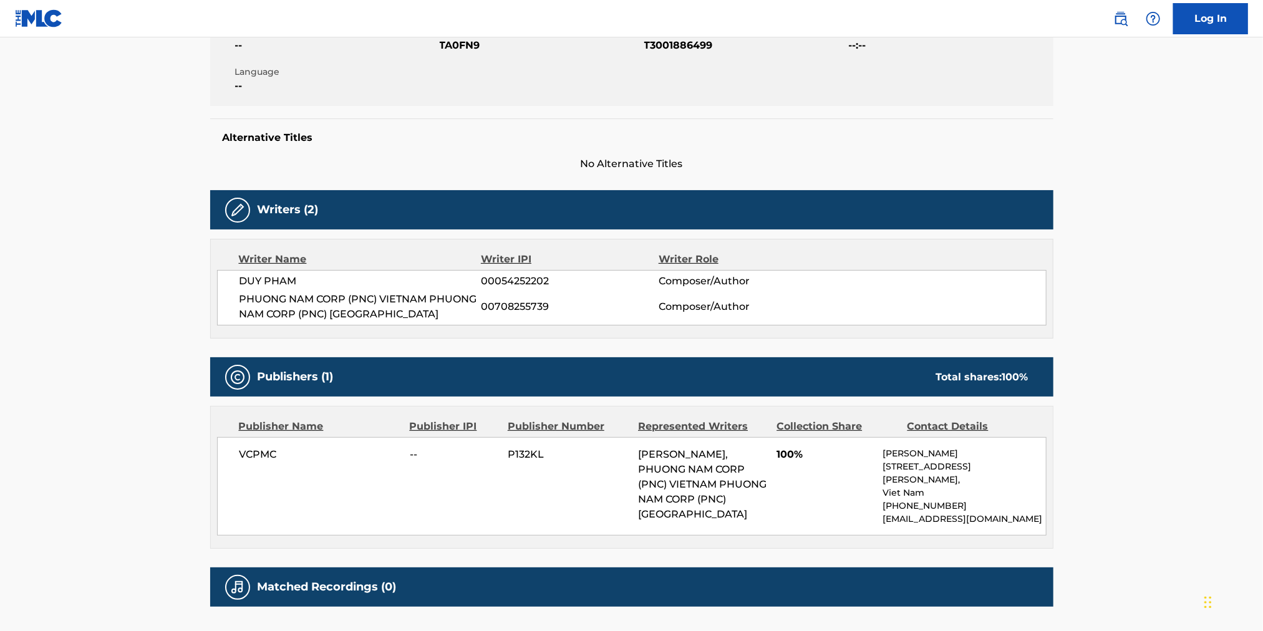
scroll to position [326, 0]
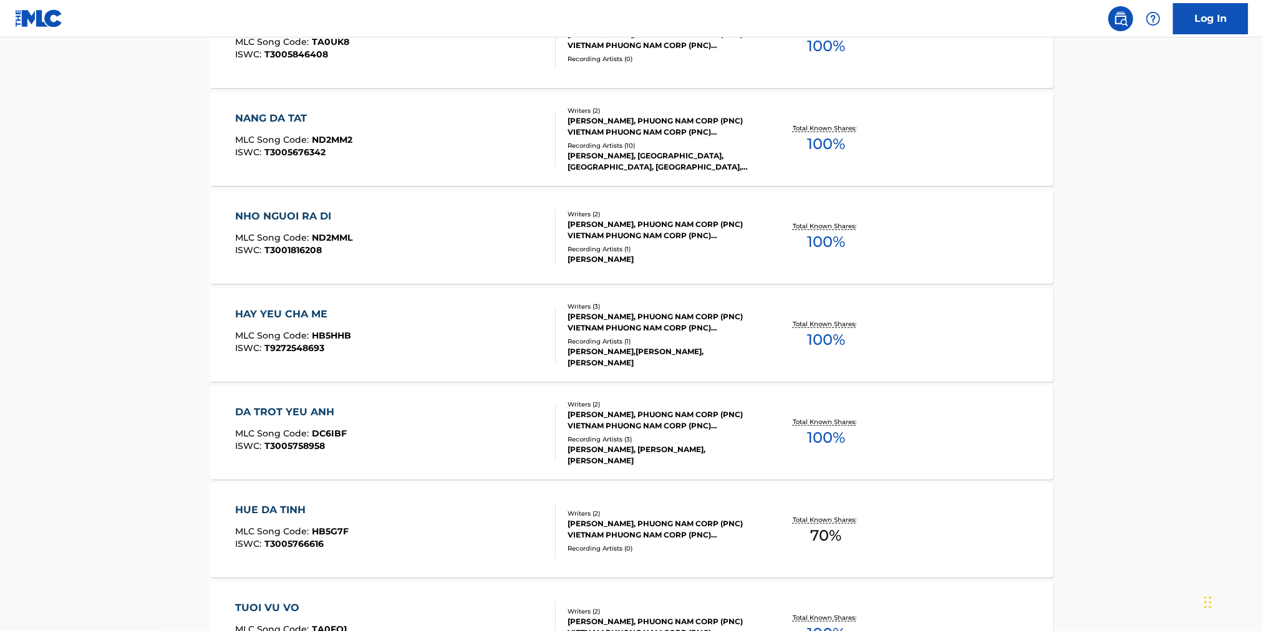
scroll to position [894, 0]
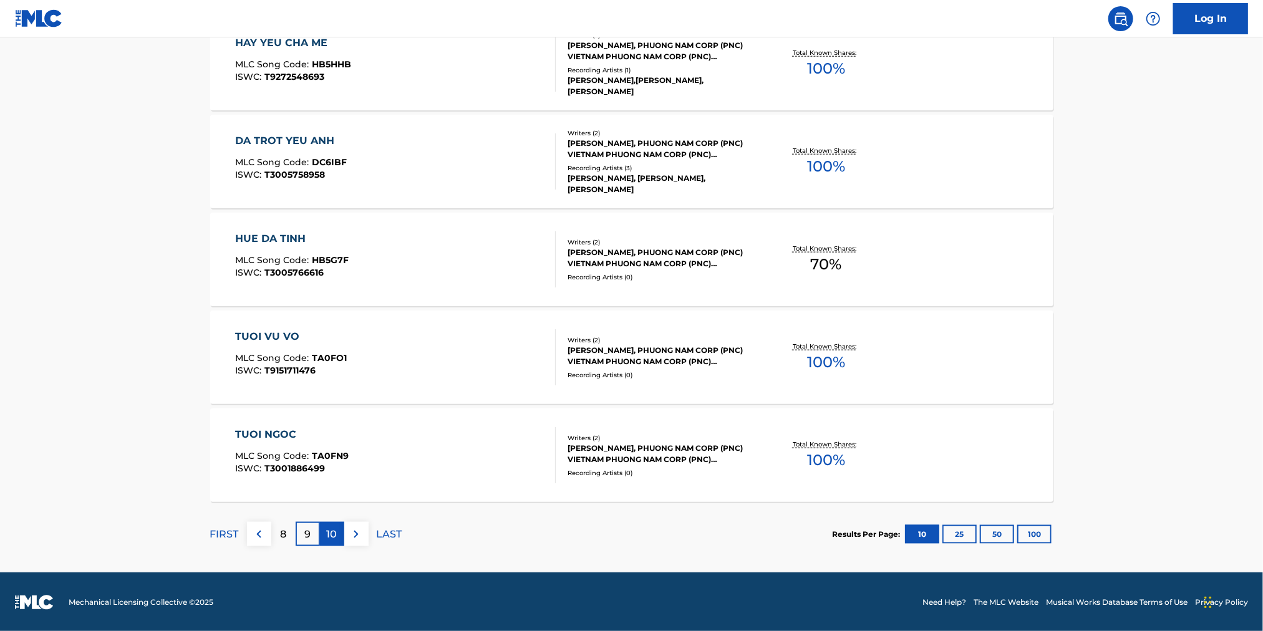
click at [336, 534] on p "10" at bounding box center [332, 534] width 11 height 15
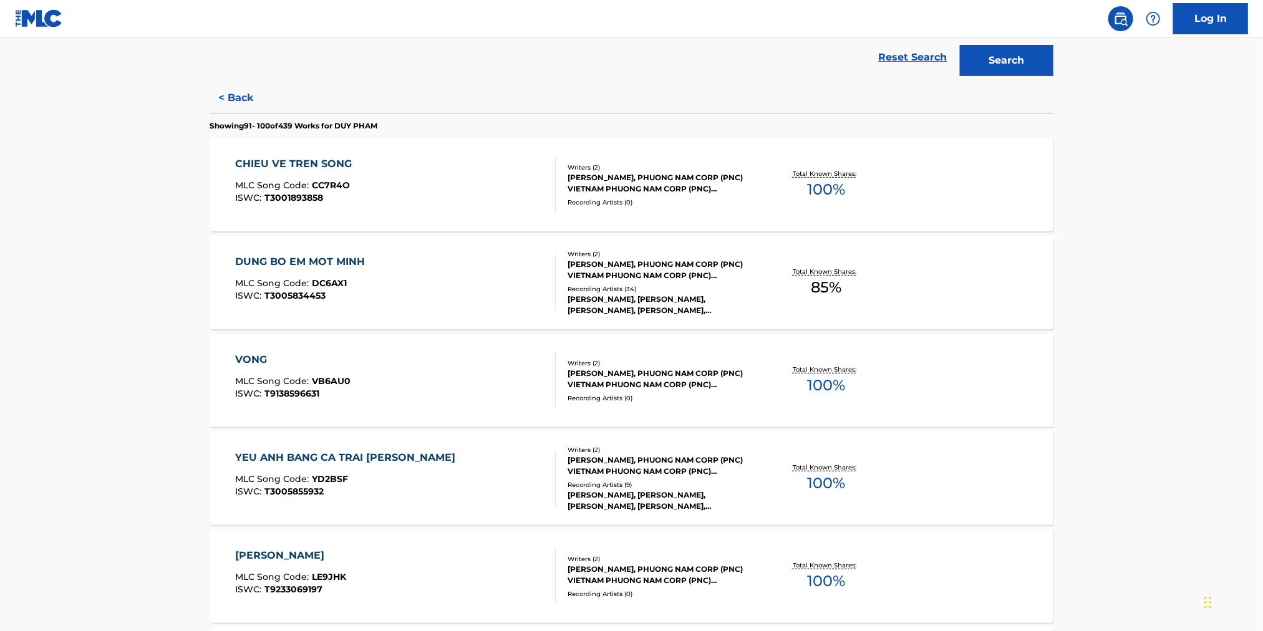
scroll to position [311, 0]
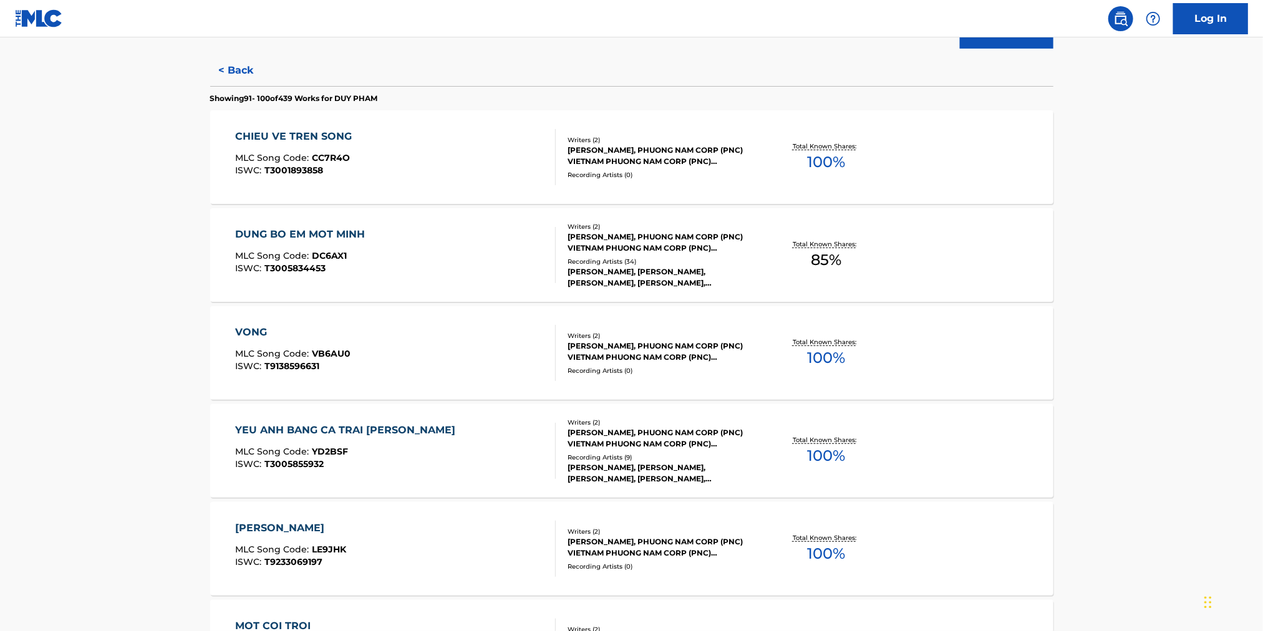
click at [311, 135] on div "CHIEU VE TREN SONG" at bounding box center [296, 136] width 123 height 15
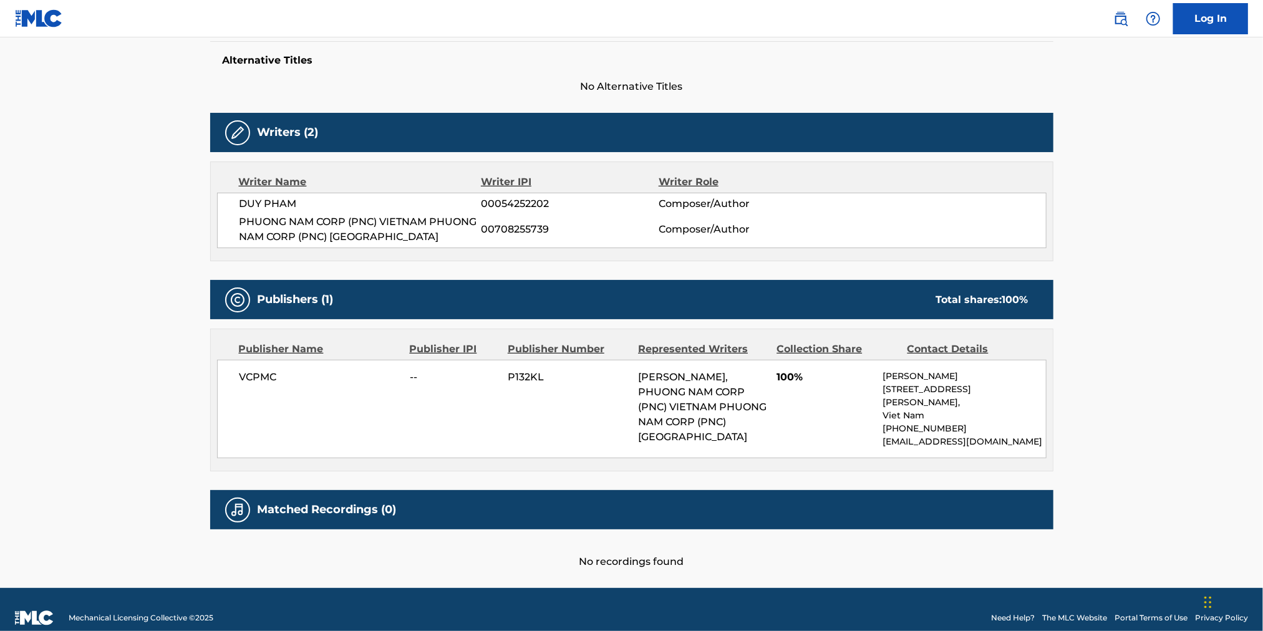
scroll to position [77, 0]
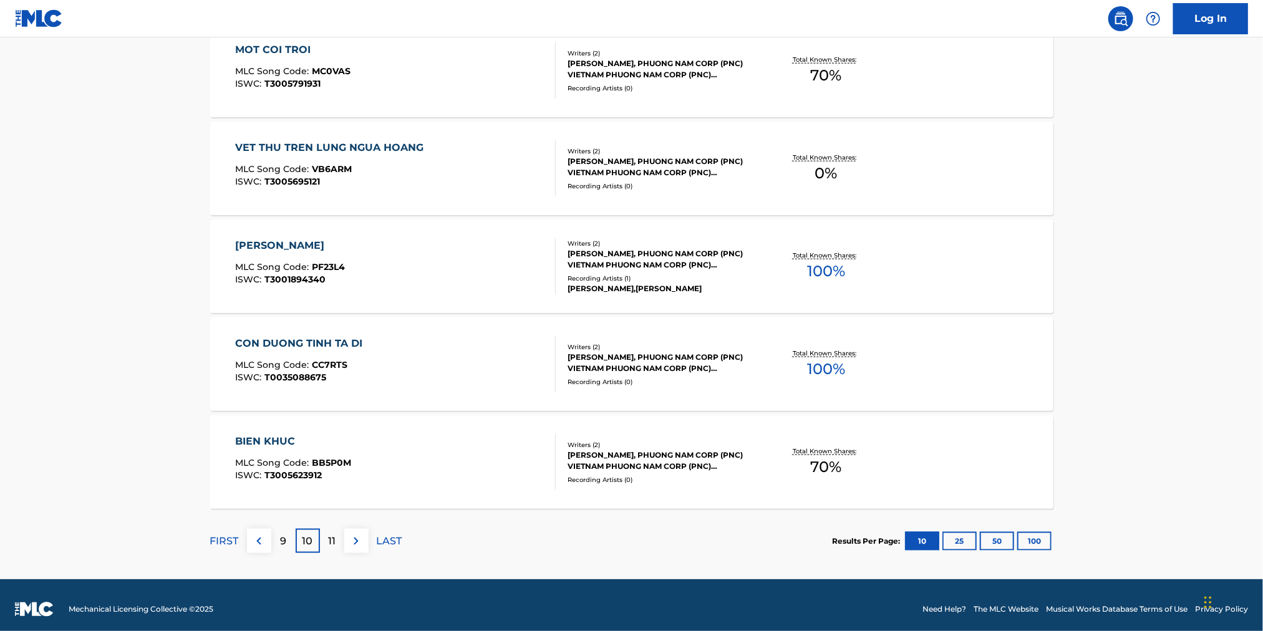
scroll to position [894, 0]
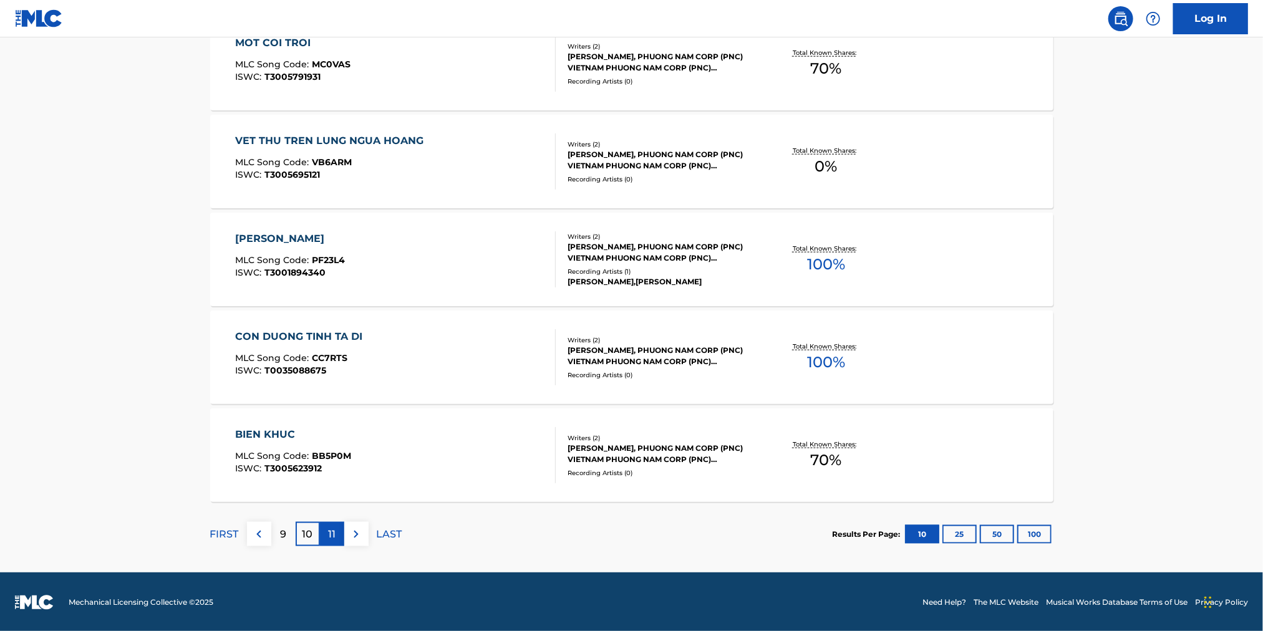
click at [332, 533] on p "11" at bounding box center [331, 534] width 7 height 15
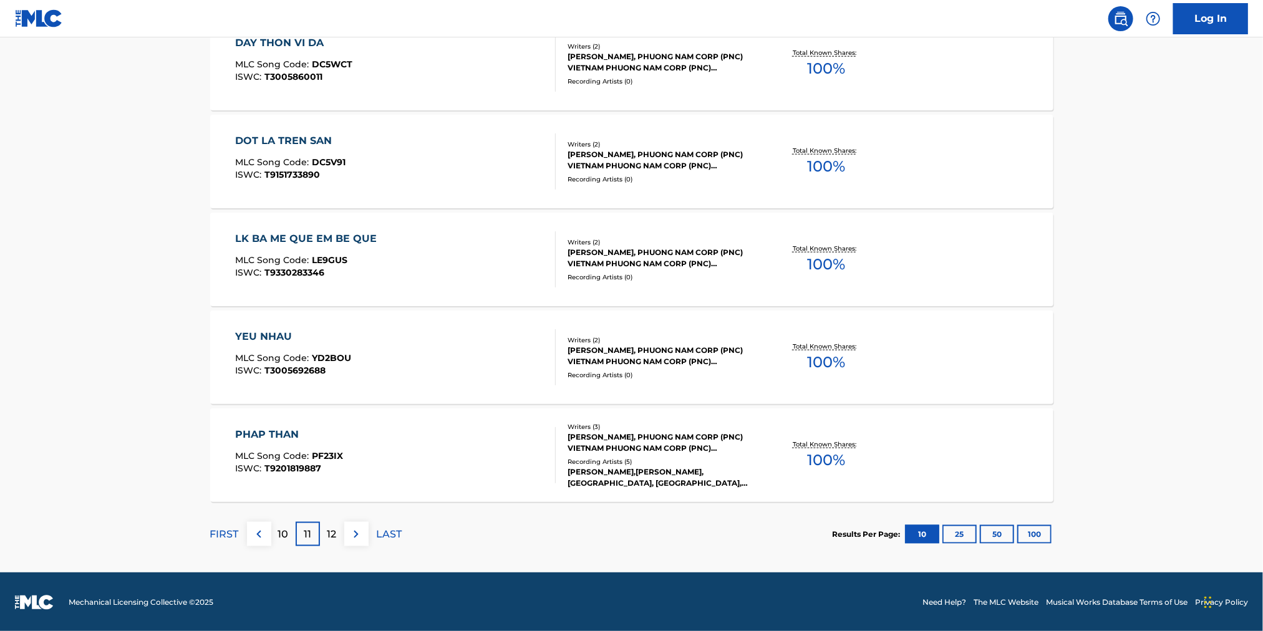
click at [285, 433] on div "PHAP THAN" at bounding box center [289, 434] width 108 height 15
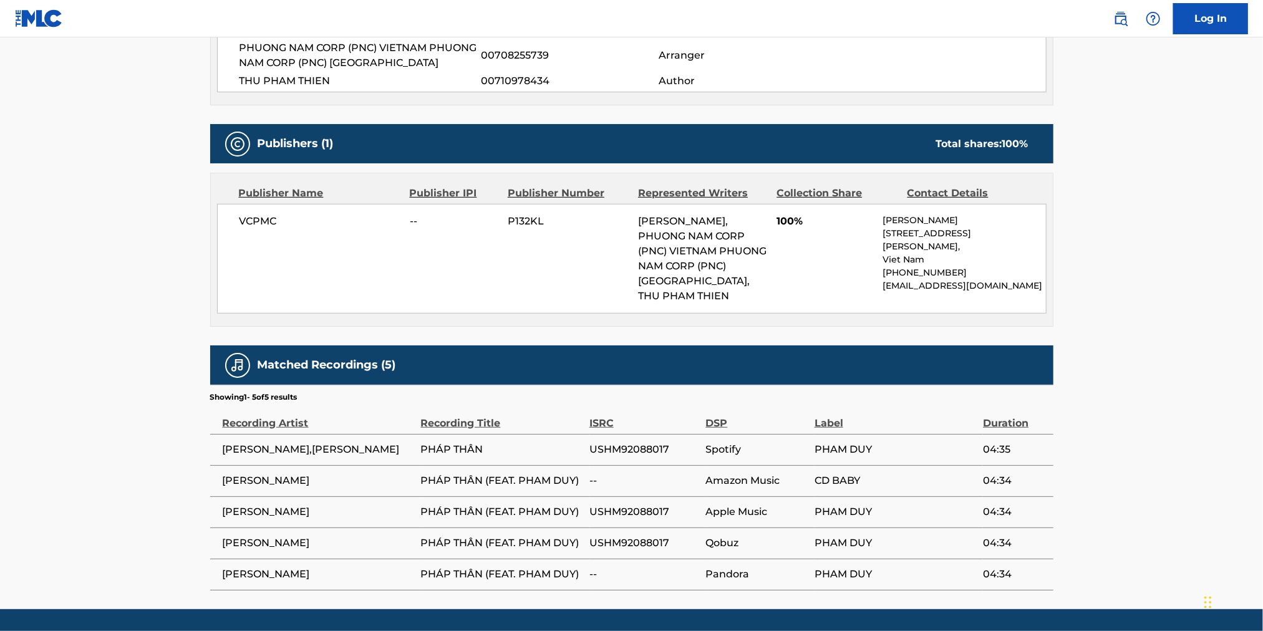
scroll to position [518, 0]
